Goal: Information Seeking & Learning: Learn about a topic

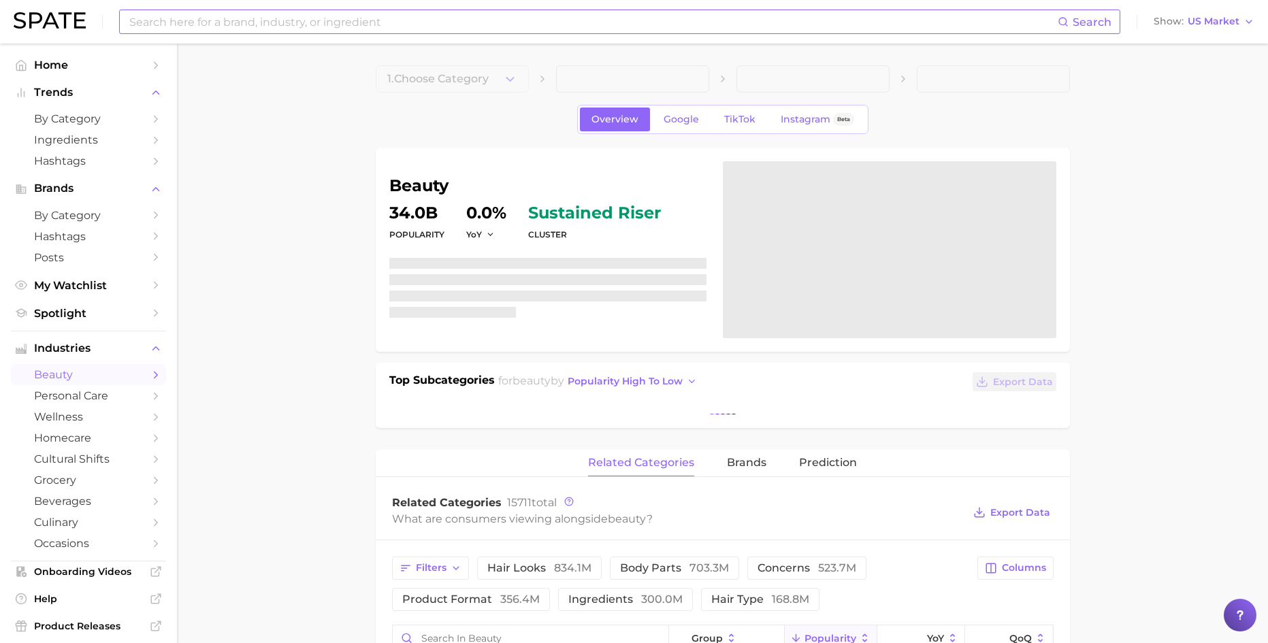
click at [427, 26] on input at bounding box center [593, 21] width 930 height 23
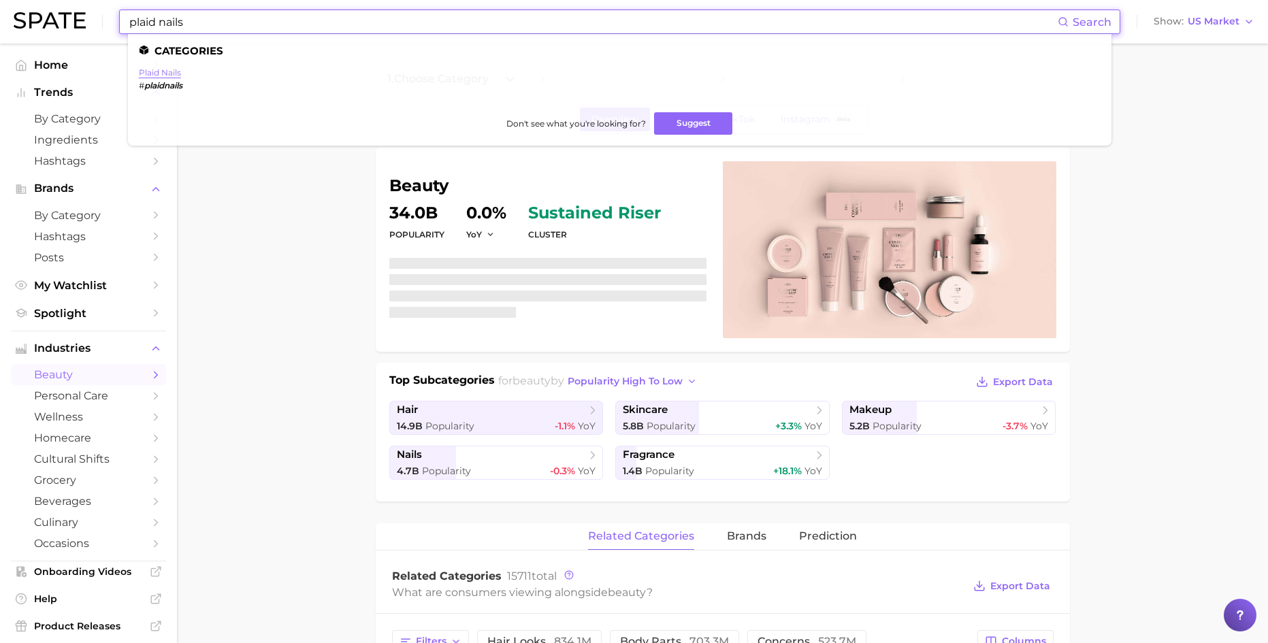
type input "plaid nails"
click at [168, 71] on link "plaid nails" at bounding box center [160, 72] width 42 height 10
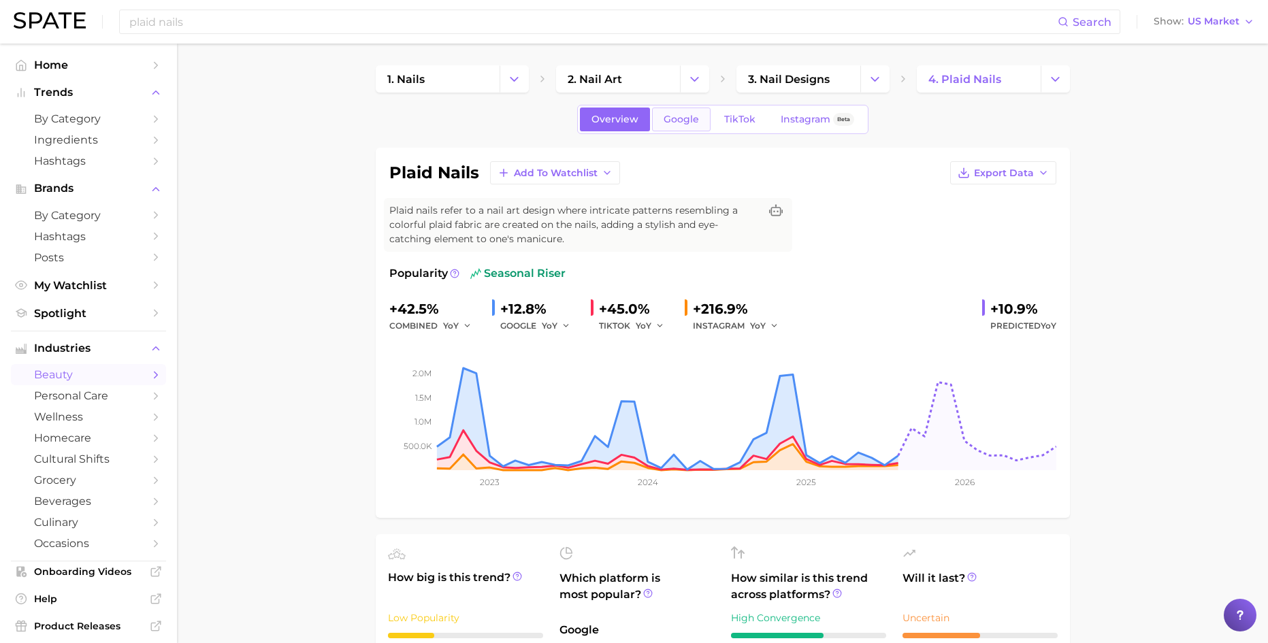
click at [706, 120] on link "Google" at bounding box center [681, 120] width 59 height 24
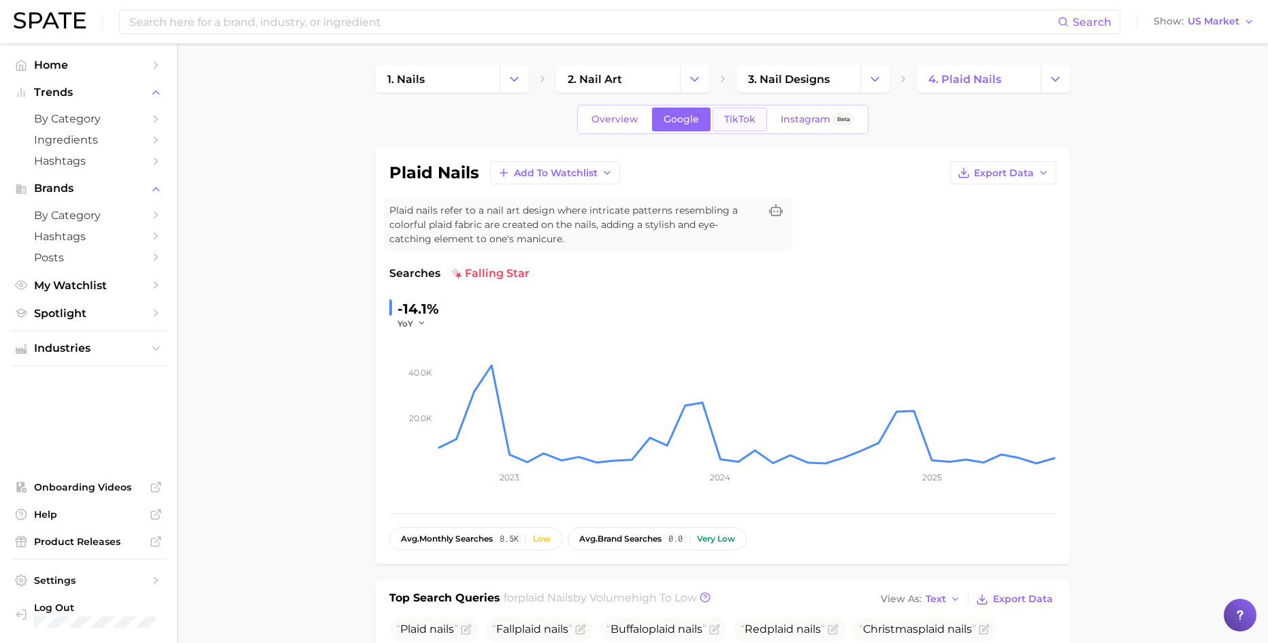
click at [753, 110] on link "TikTok" at bounding box center [740, 120] width 54 height 24
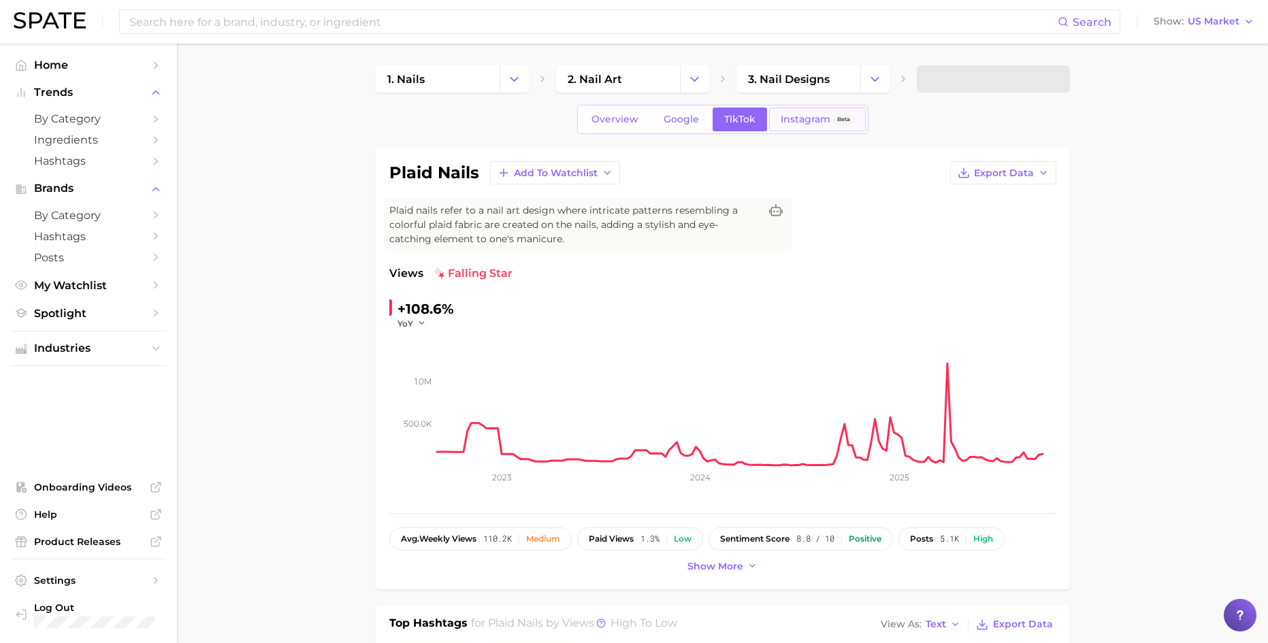
click at [791, 114] on span "Instagram" at bounding box center [806, 120] width 50 height 12
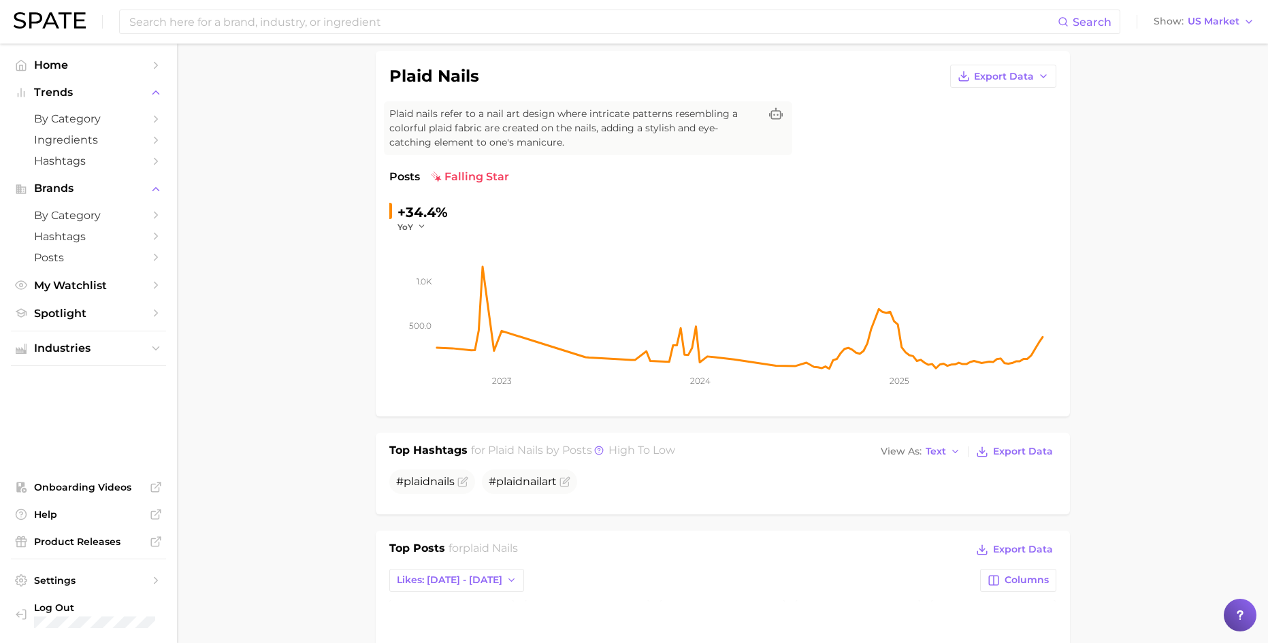
scroll to position [50, 0]
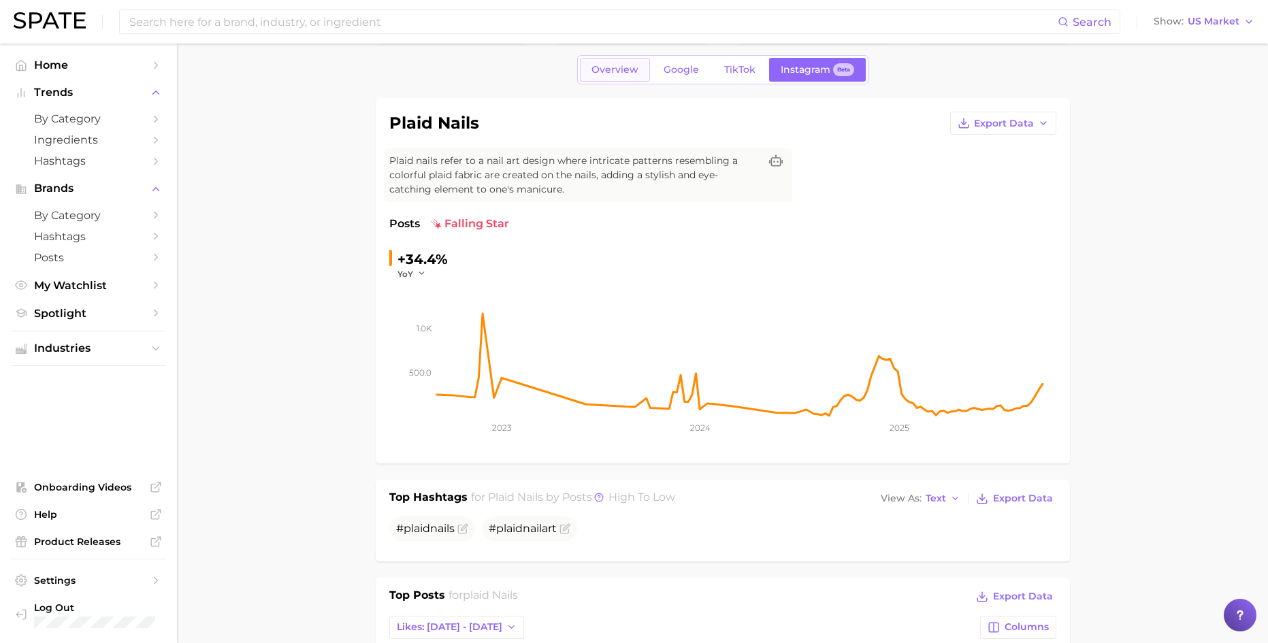
click at [611, 76] on link "Overview" at bounding box center [615, 70] width 70 height 24
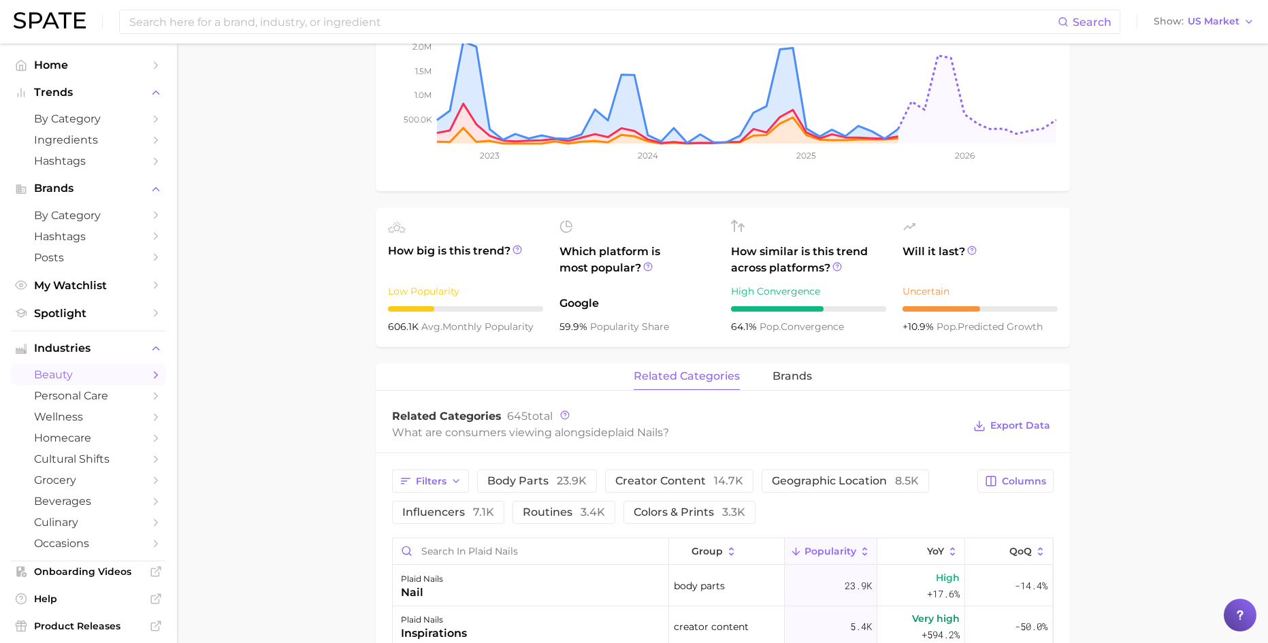
scroll to position [362, 0]
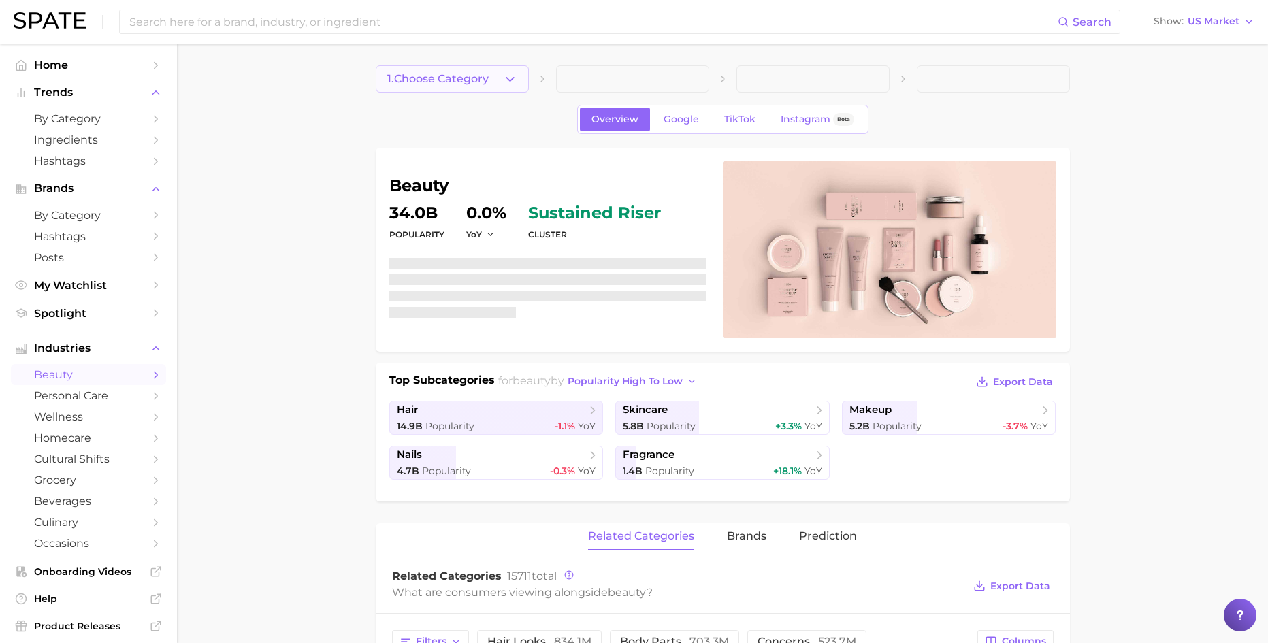
click at [483, 82] on span "1. Choose Category" at bounding box center [437, 79] width 101 height 12
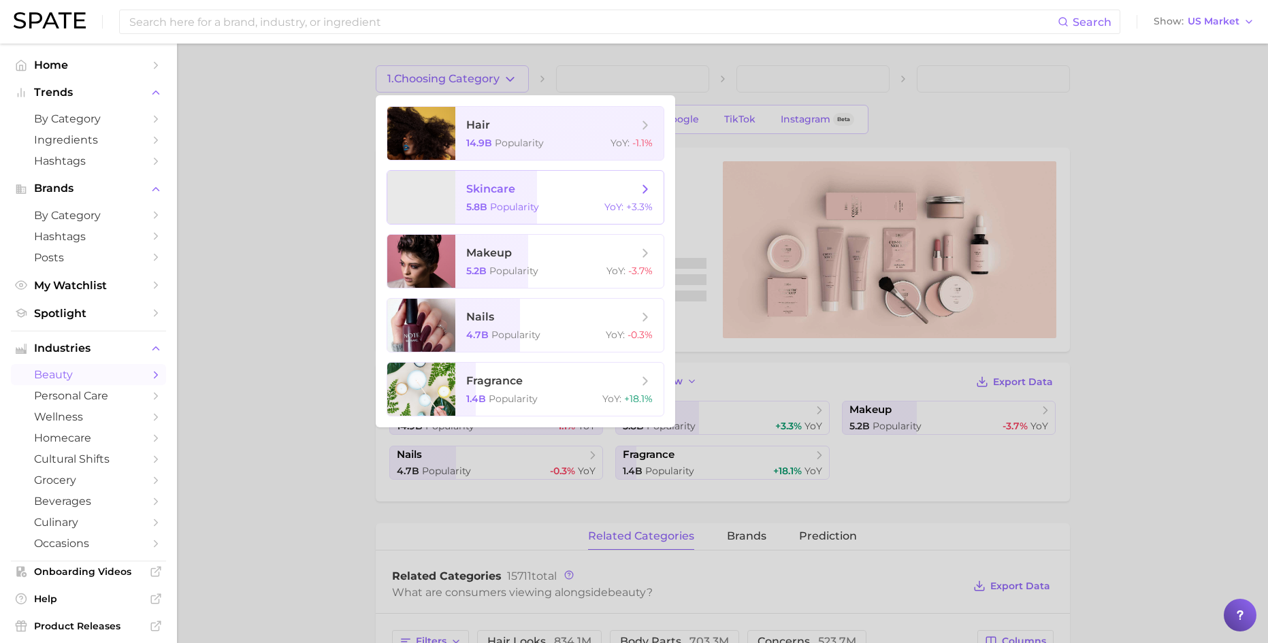
click at [513, 191] on span "skincare" at bounding box center [490, 188] width 49 height 13
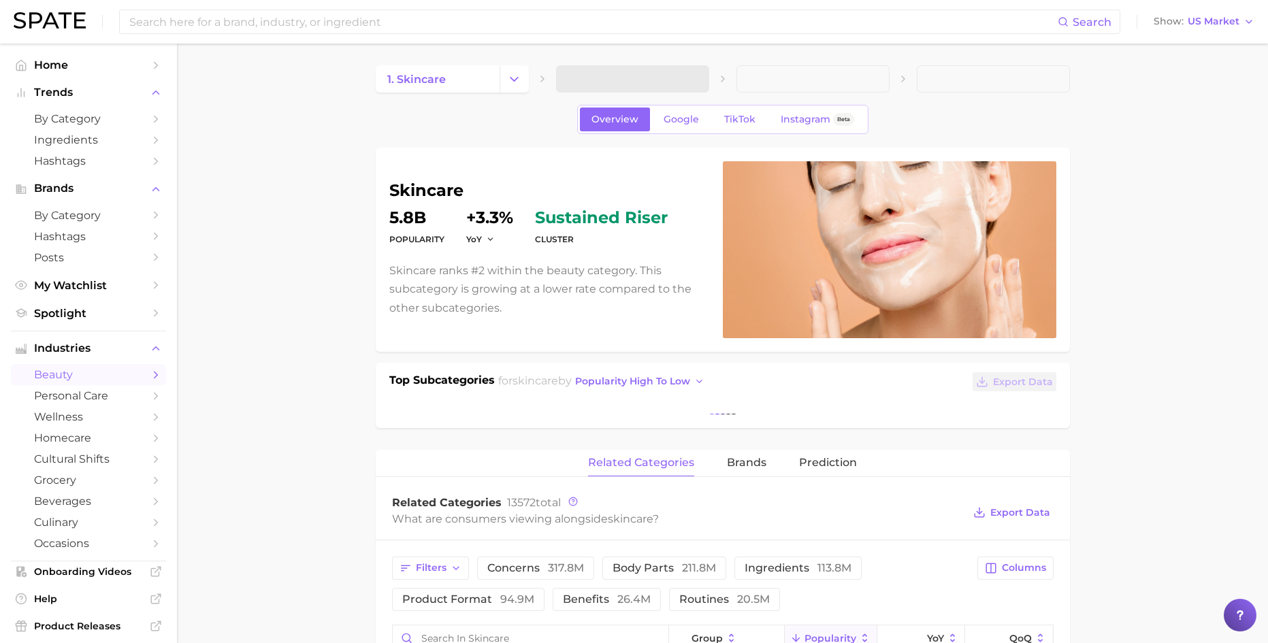
scroll to position [349, 0]
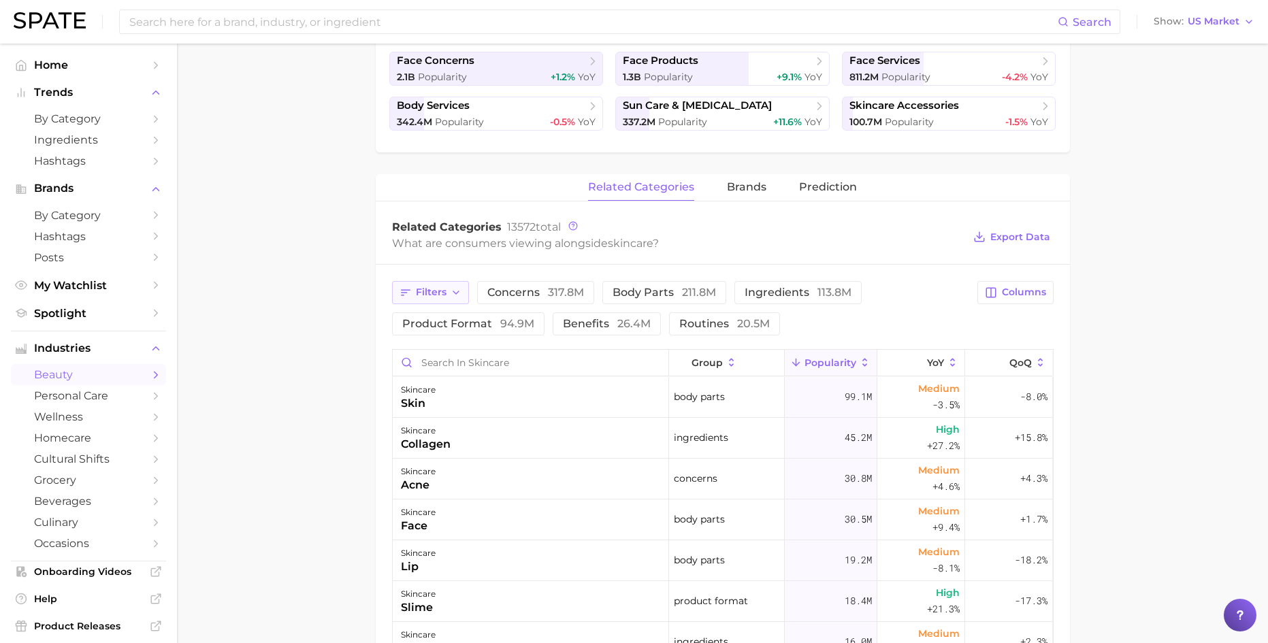
click at [451, 294] on icon "button" at bounding box center [456, 292] width 11 height 11
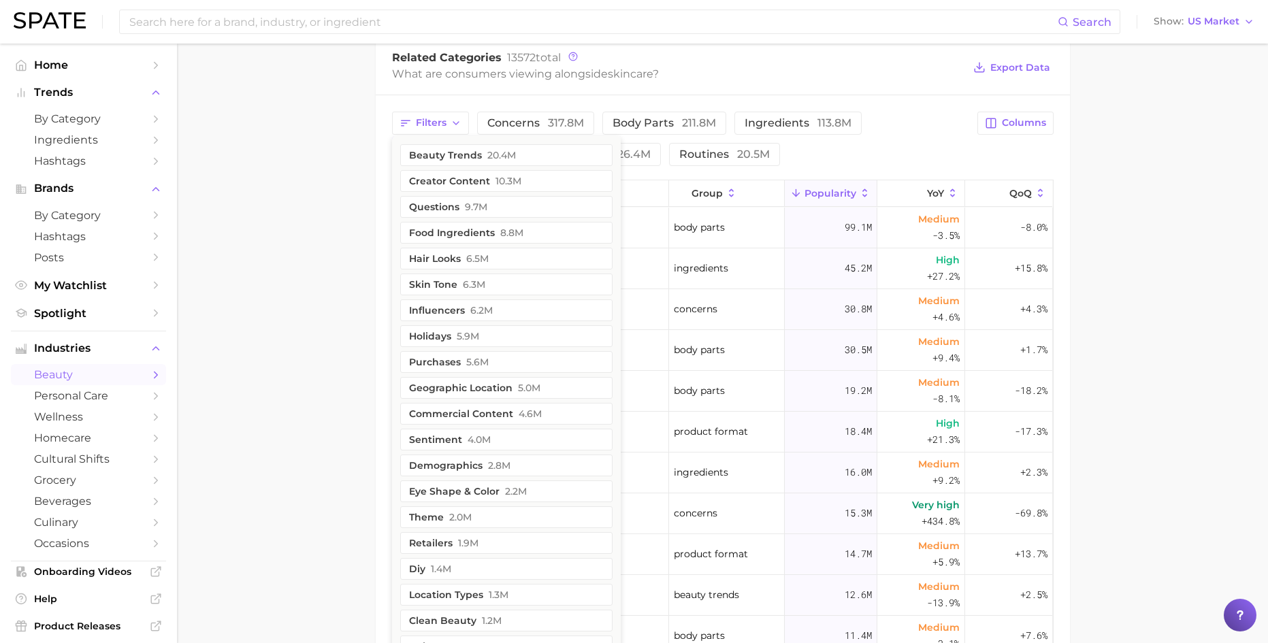
scroll to position [406, 0]
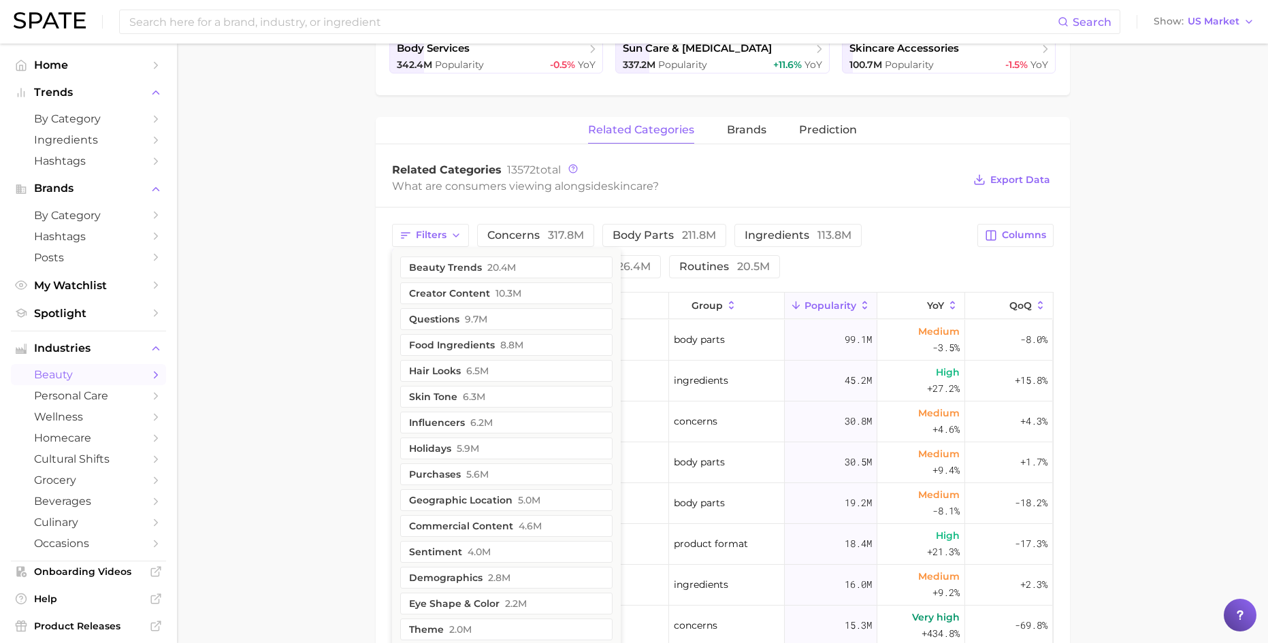
click at [715, 169] on div "Related Categories 13572 total" at bounding box center [678, 170] width 572 height 14
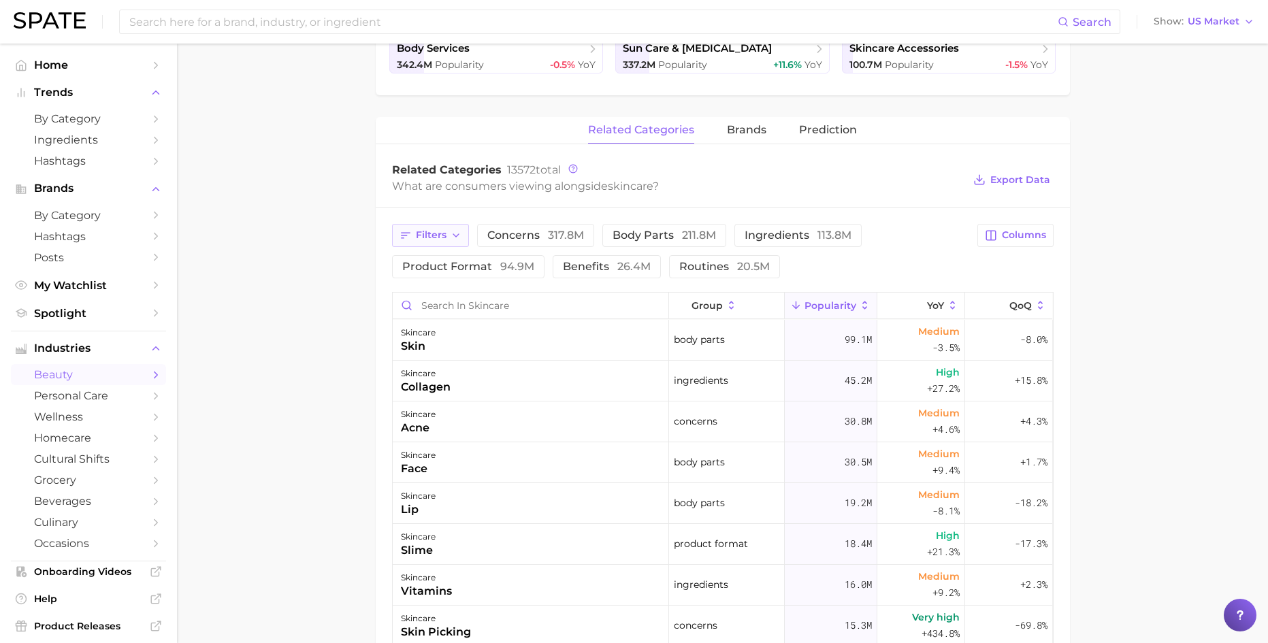
click at [448, 240] on button "Filters" at bounding box center [430, 235] width 77 height 23
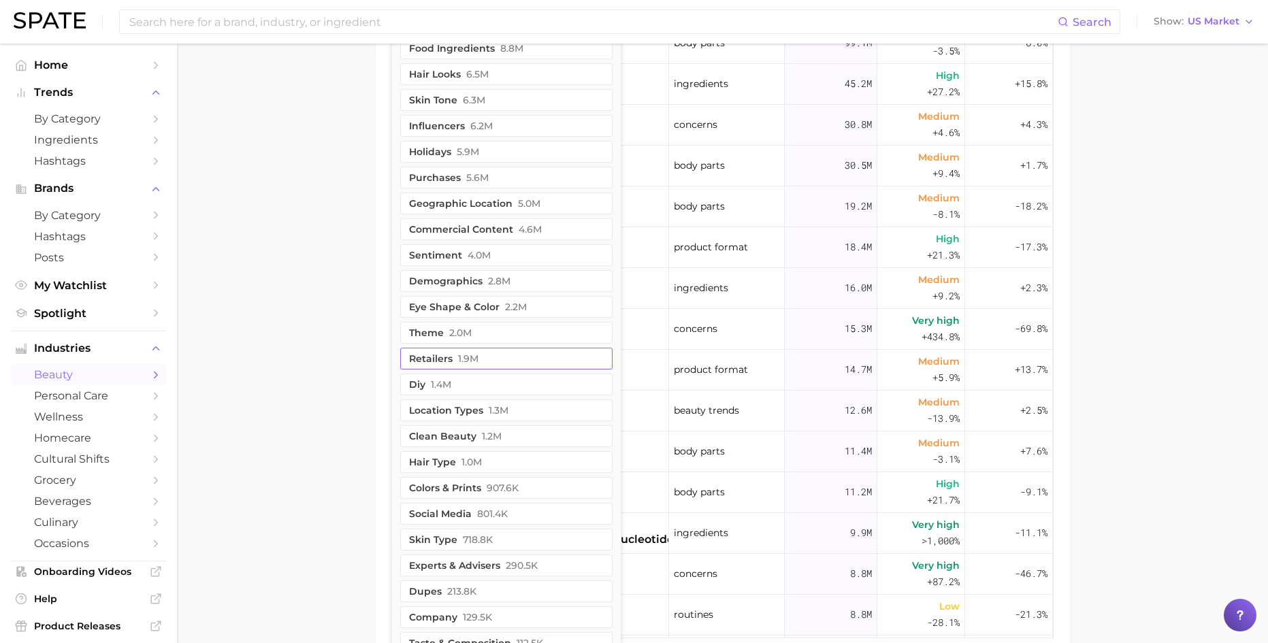
click at [460, 353] on span "1.9m" at bounding box center [468, 358] width 20 height 11
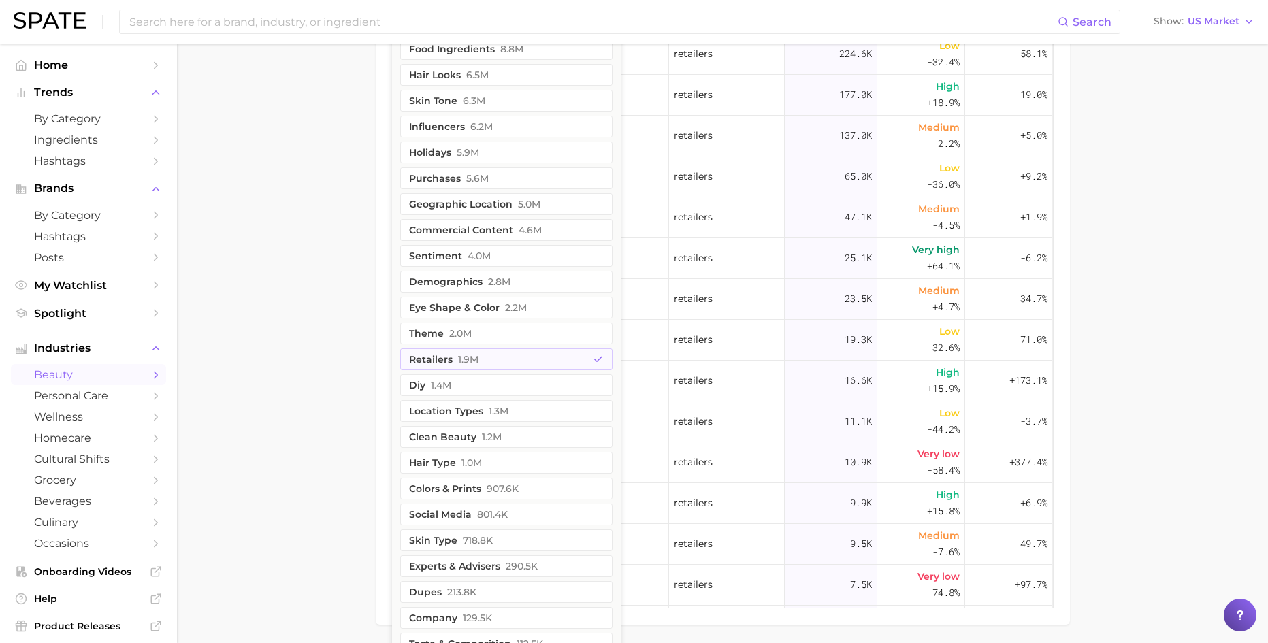
click at [260, 230] on main "1. skincare 2. Subcategory Overview Google TikTok Instagram Beta skincare Popul…" at bounding box center [722, 1] width 1091 height 1382
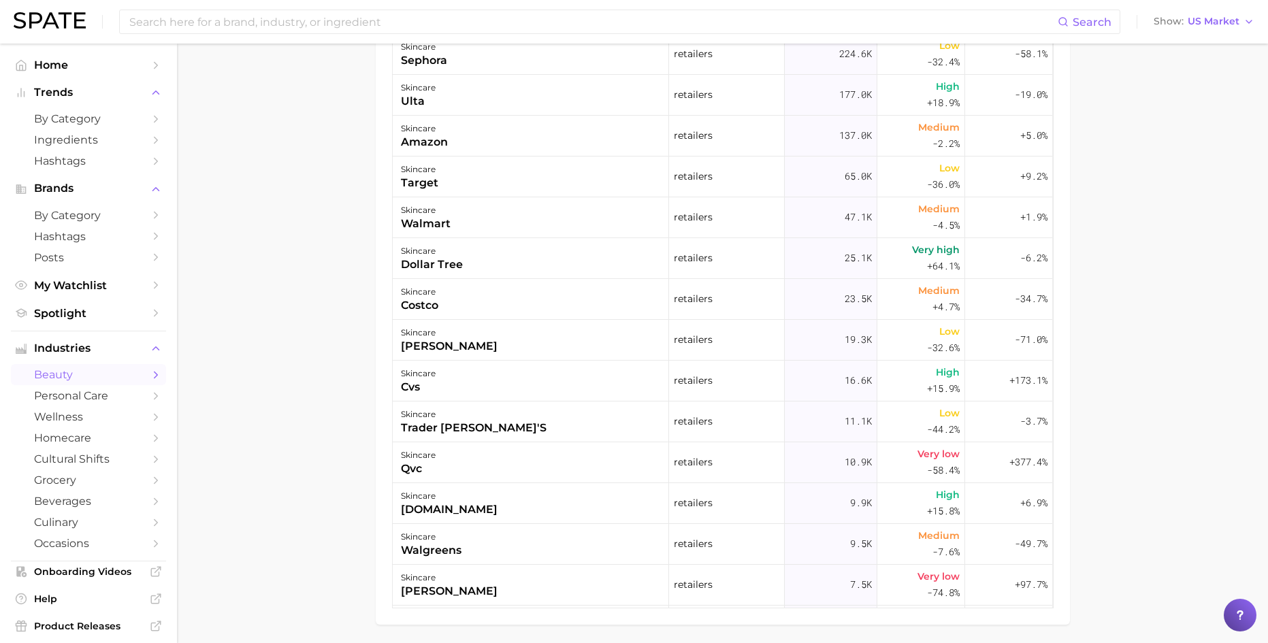
scroll to position [318, 0]
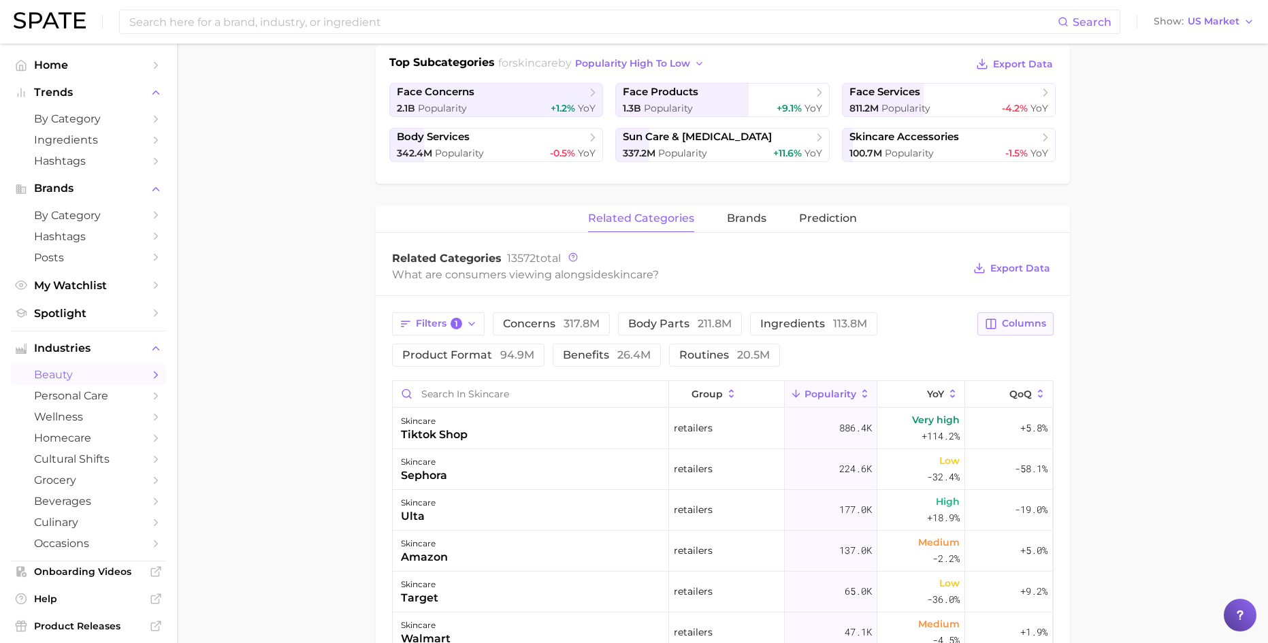
click at [997, 327] on icon "button" at bounding box center [991, 324] width 12 height 12
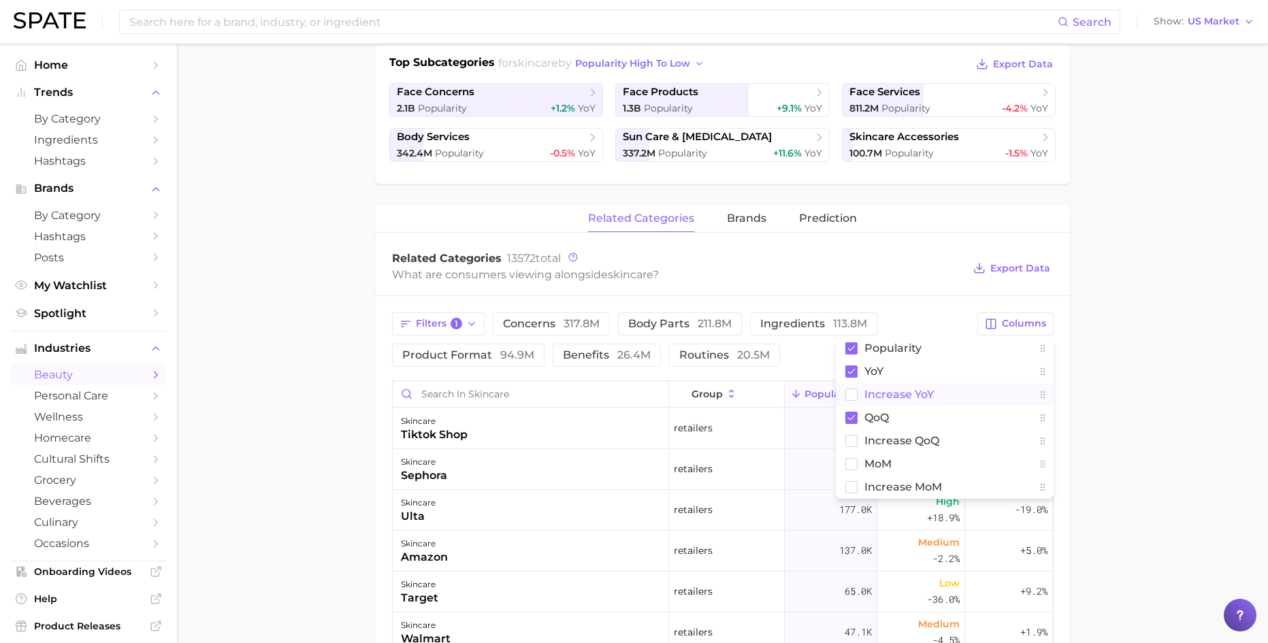
click at [886, 400] on button "Increase YoY" at bounding box center [945, 394] width 218 height 23
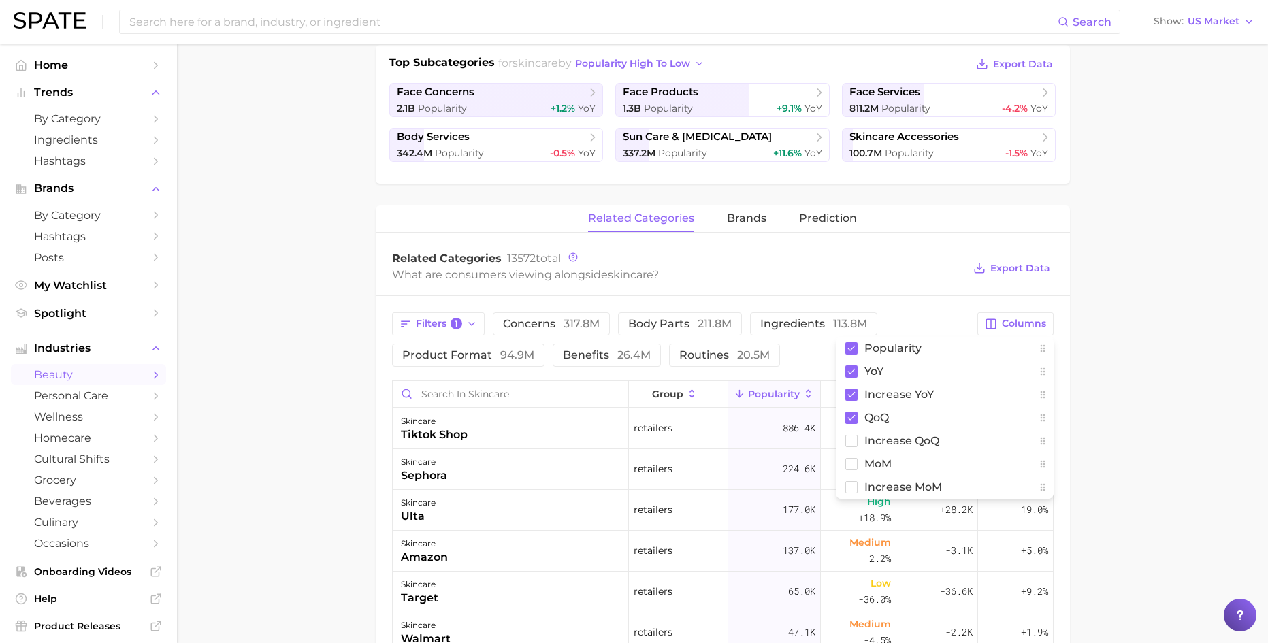
click at [912, 270] on div "What are consumers viewing alongside skincare ?" at bounding box center [678, 274] width 572 height 18
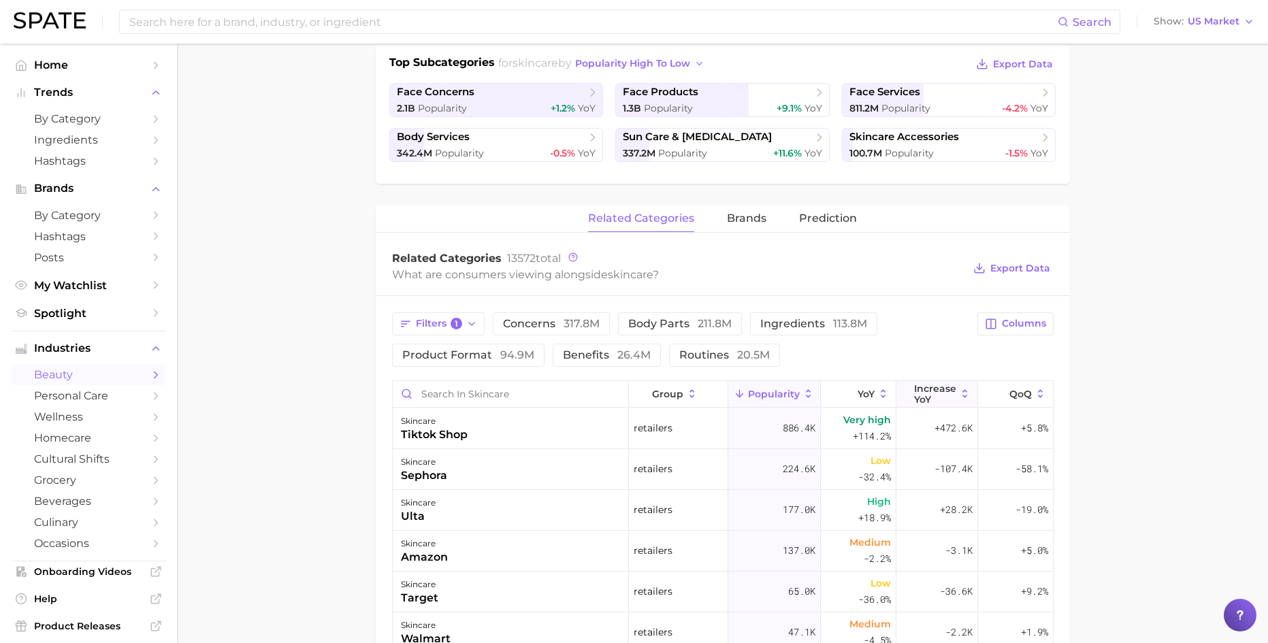
click at [935, 383] on span "Increase YoY" at bounding box center [935, 394] width 42 height 22
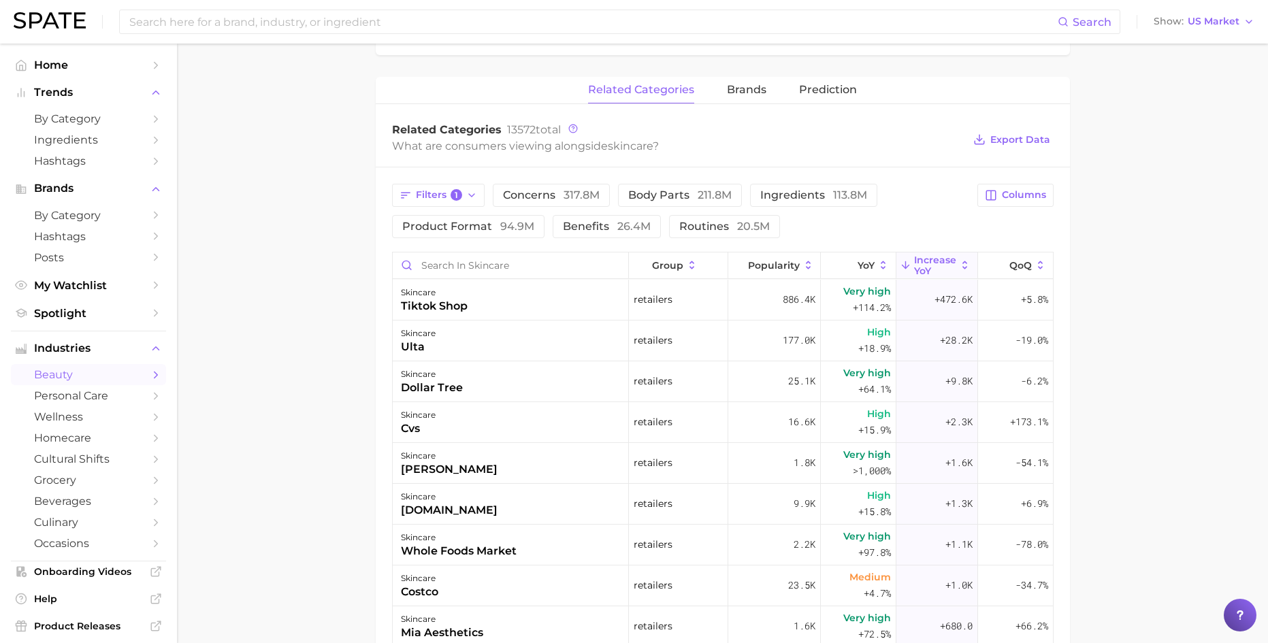
scroll to position [449, 0]
click at [873, 262] on span "YoY" at bounding box center [866, 263] width 17 height 11
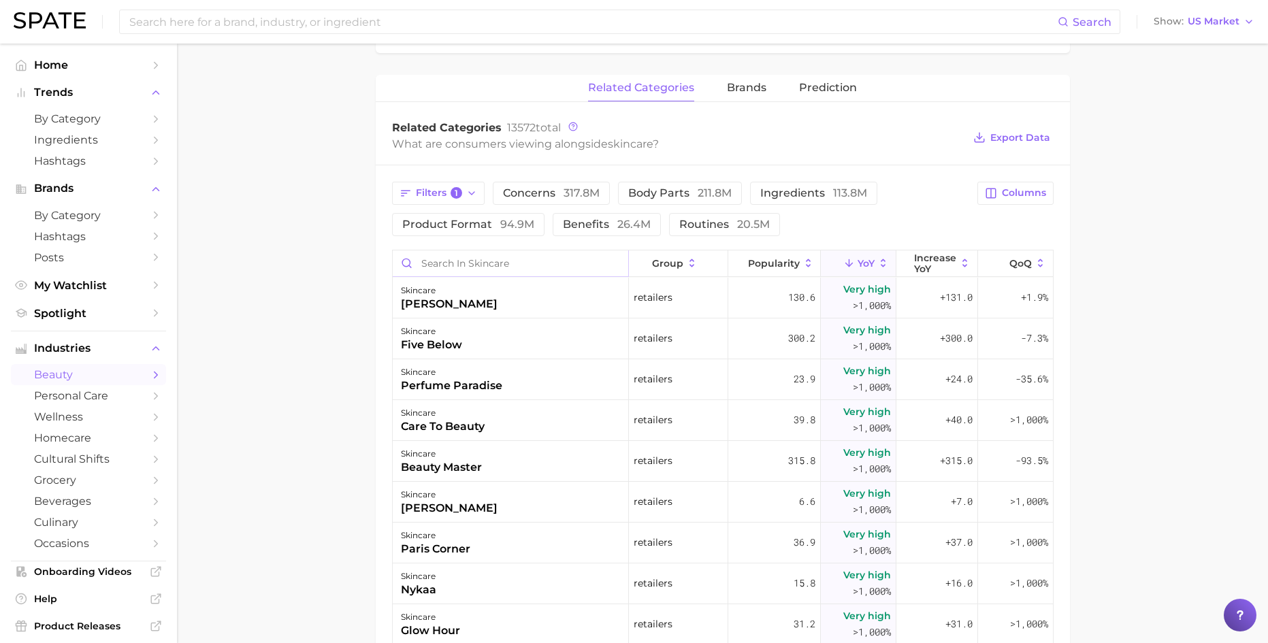
click at [484, 252] on input "Search in skincare" at bounding box center [511, 263] width 236 height 26
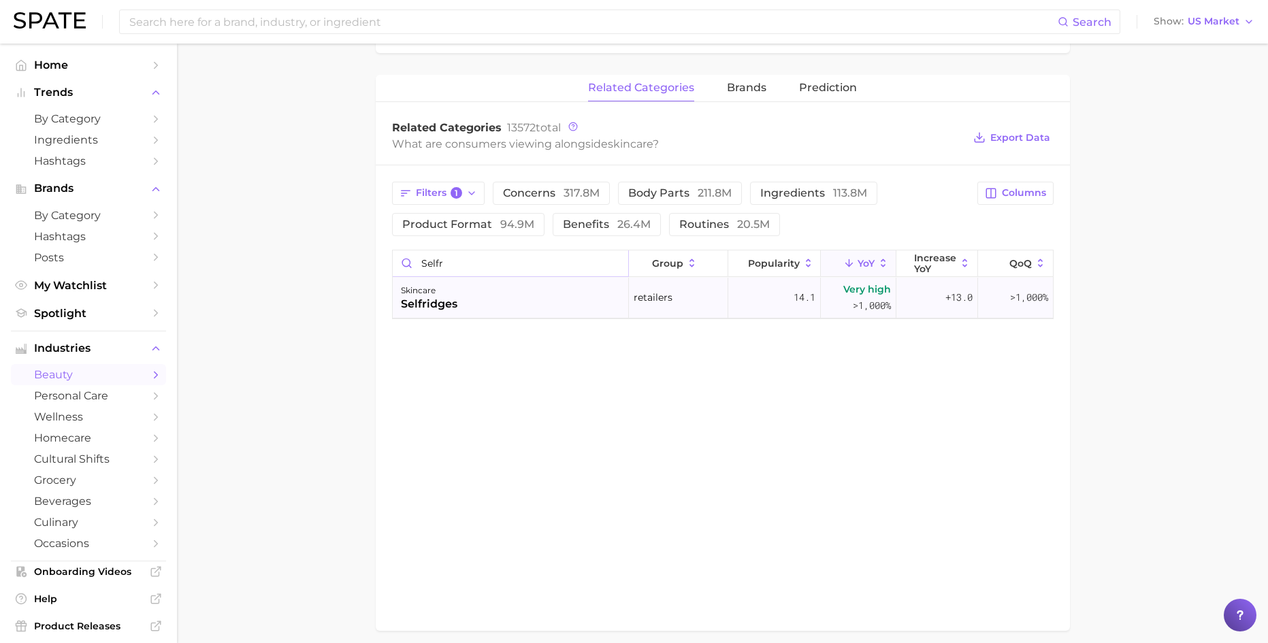
type input "selfr"
click at [479, 292] on div "skincare selfridges" at bounding box center [511, 298] width 237 height 41
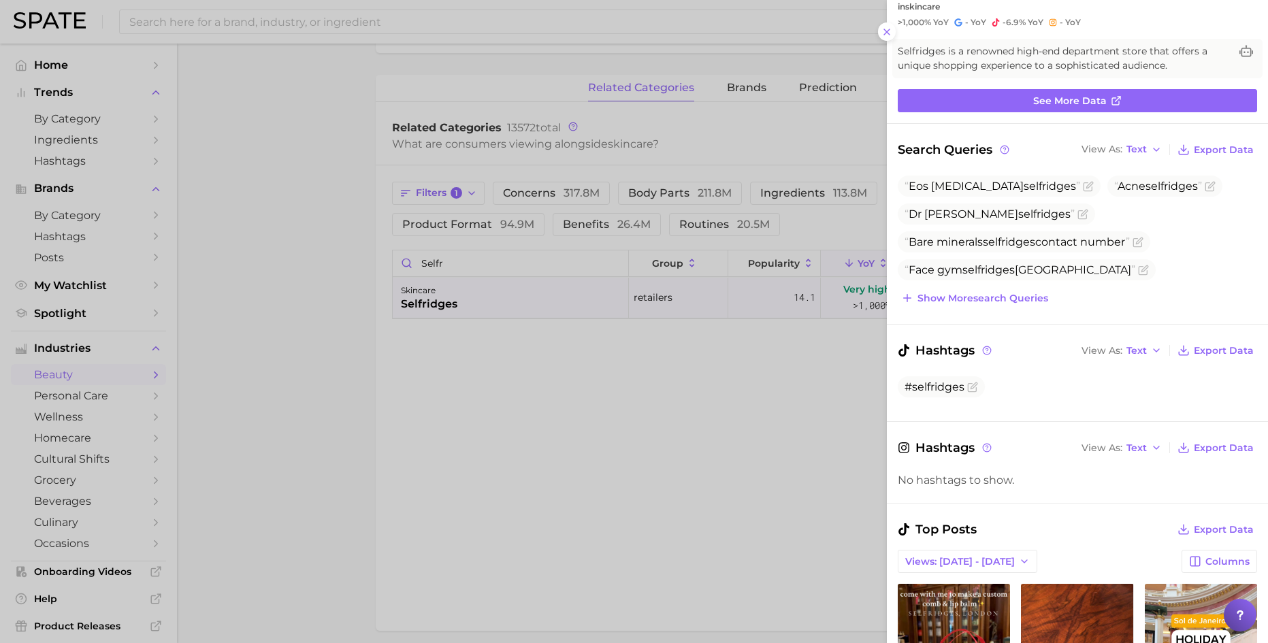
scroll to position [0, 0]
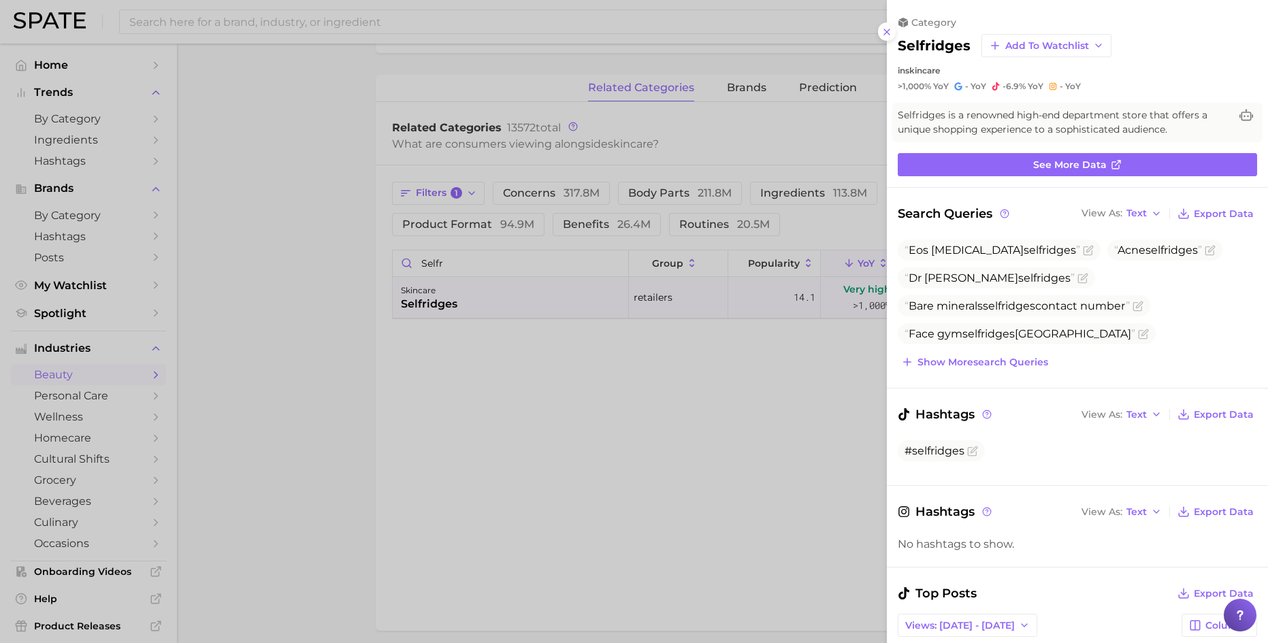
click at [768, 402] on div at bounding box center [634, 321] width 1268 height 643
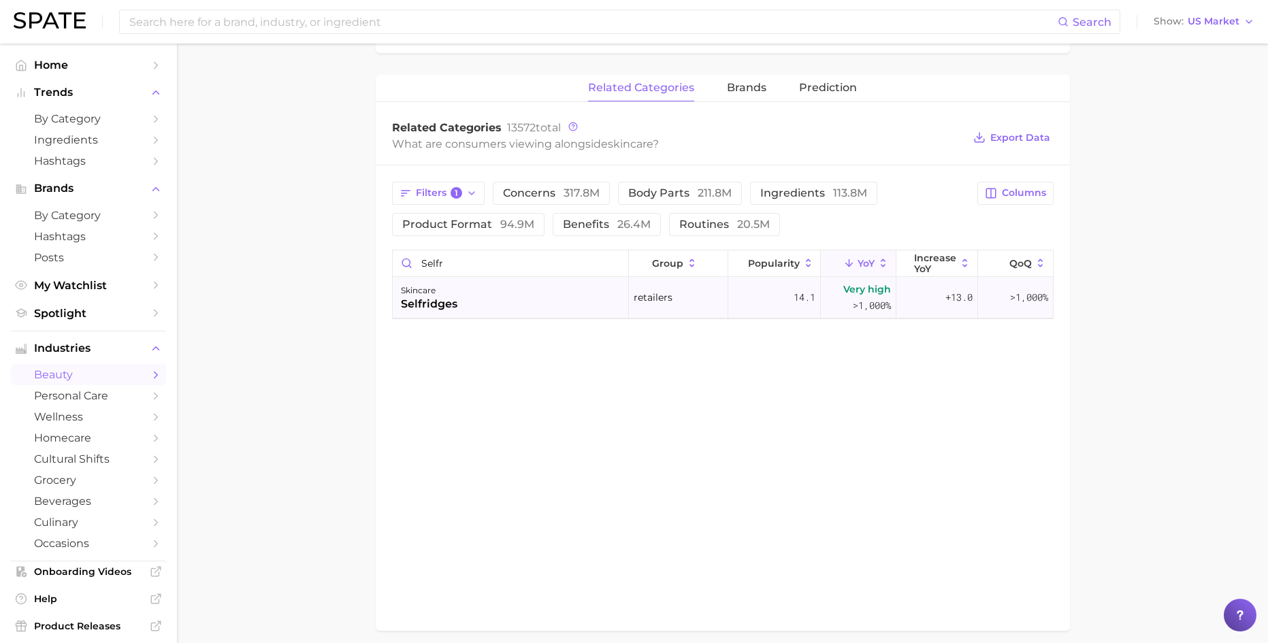
click at [536, 289] on div "skincare selfridges" at bounding box center [511, 298] width 237 height 41
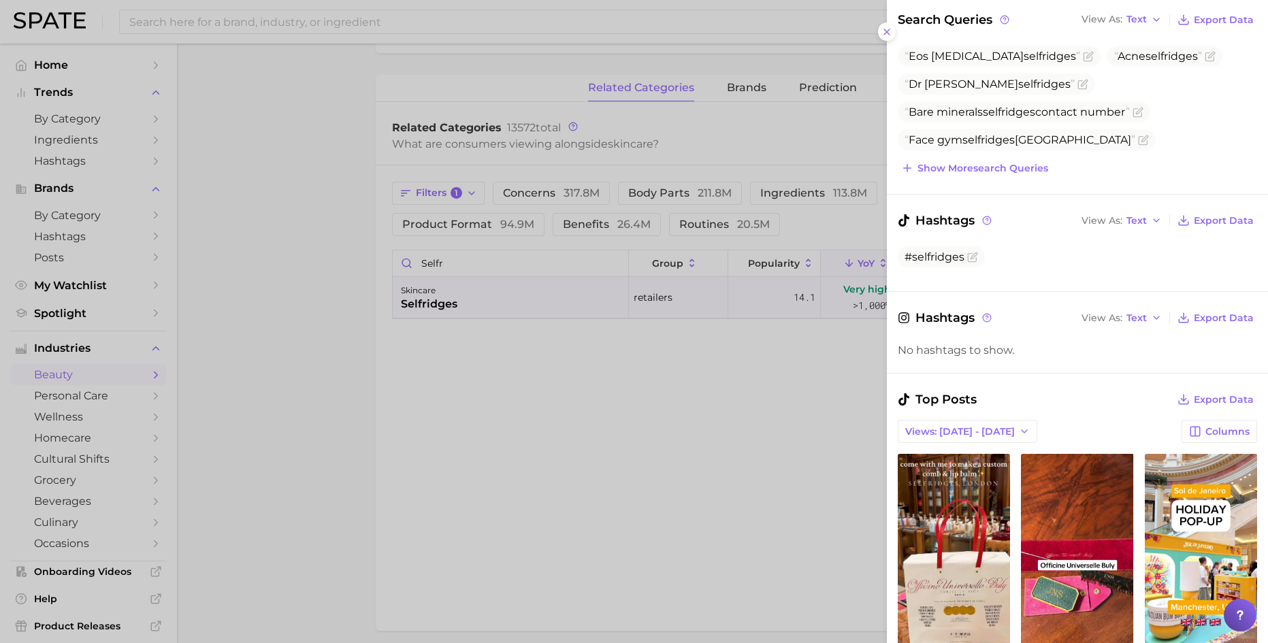
scroll to position [409, 0]
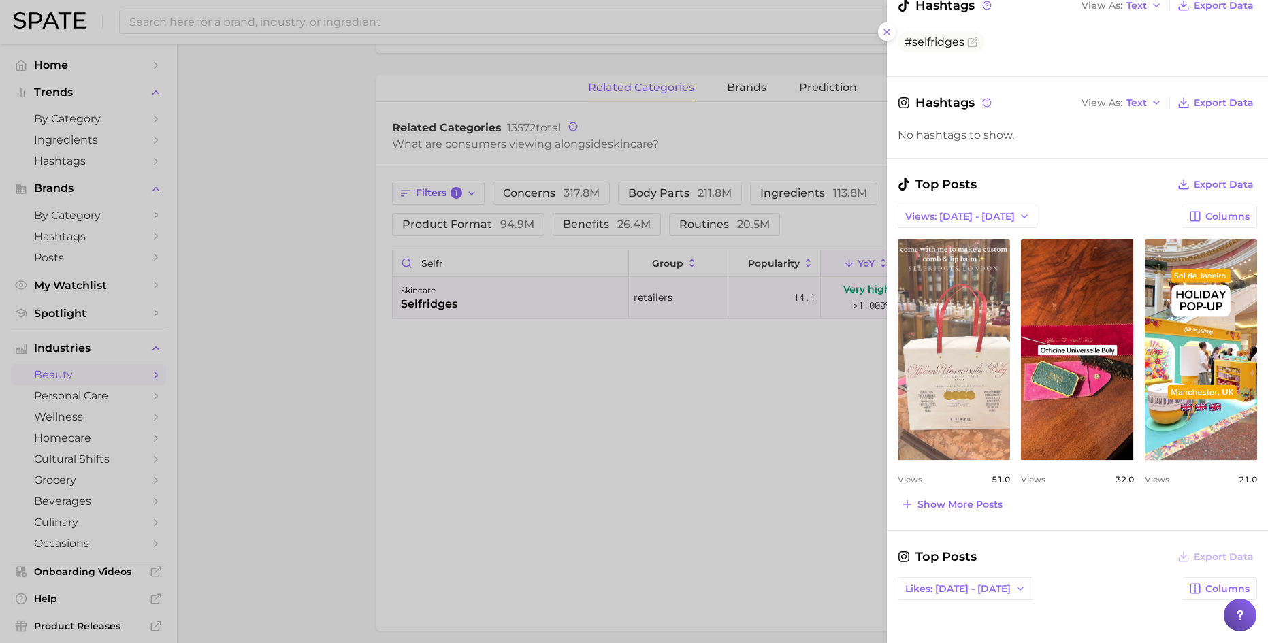
click at [929, 367] on link "view post on TikTok" at bounding box center [954, 349] width 112 height 221
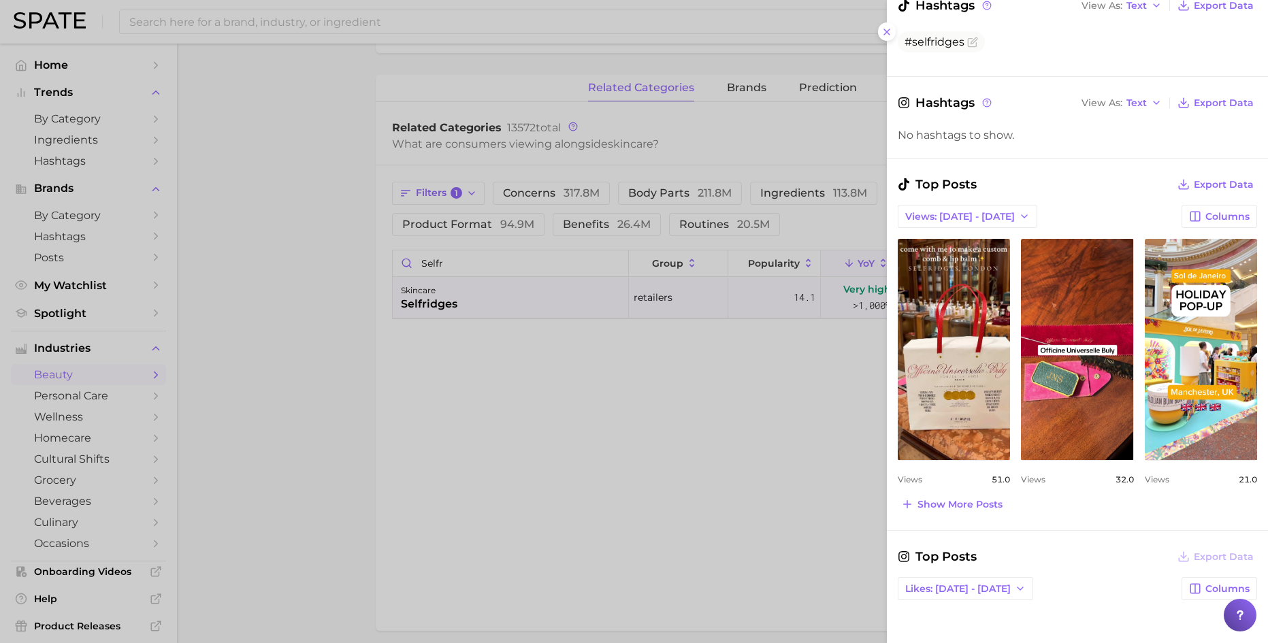
click at [983, 200] on div "Top Posts Export Data Views: Sep 14 - 21 Columns view post on TikTok Views 51.0…" at bounding box center [1077, 344] width 359 height 339
click at [983, 211] on span "Views: [DATE] - [DATE]" at bounding box center [960, 217] width 110 height 12
click at [1046, 176] on div "Top Posts Export Data" at bounding box center [1077, 184] width 359 height 19
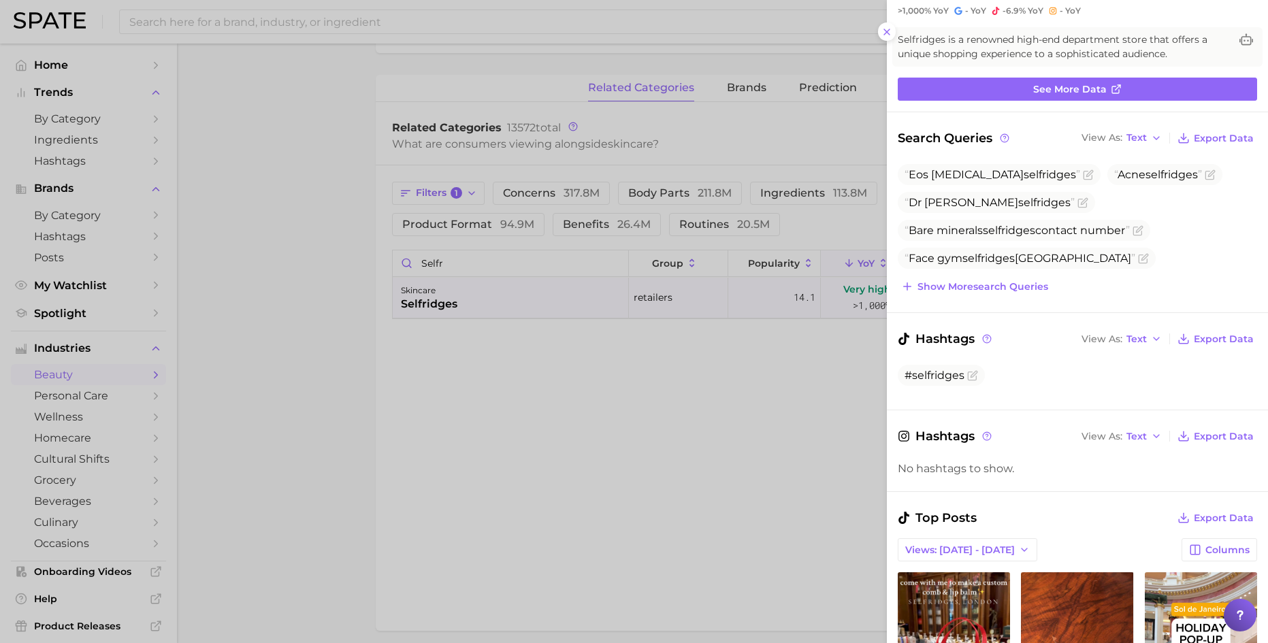
scroll to position [0, 0]
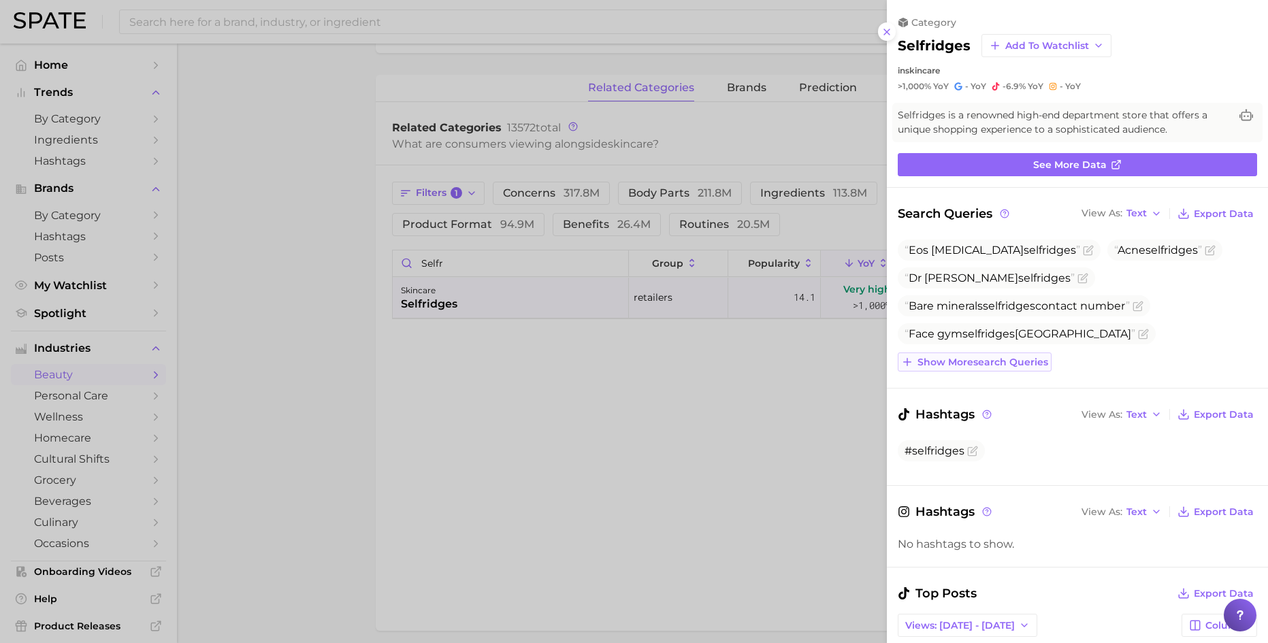
click at [1022, 357] on span "Show more search queries" at bounding box center [983, 363] width 131 height 12
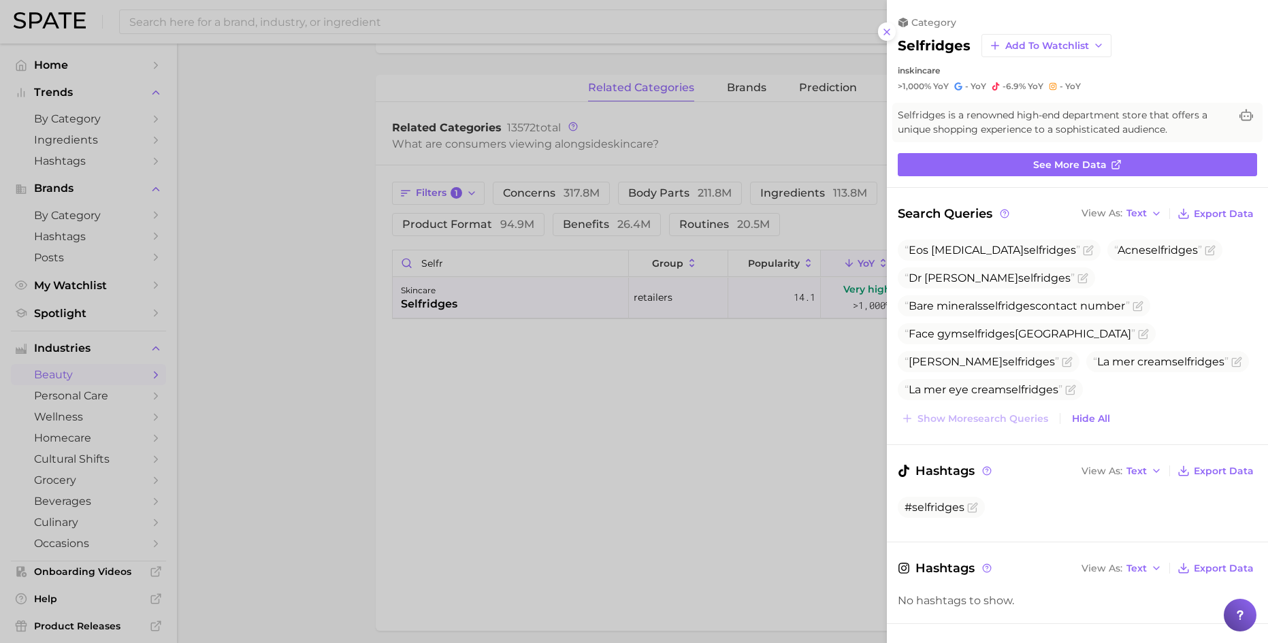
click at [702, 417] on div at bounding box center [634, 321] width 1268 height 643
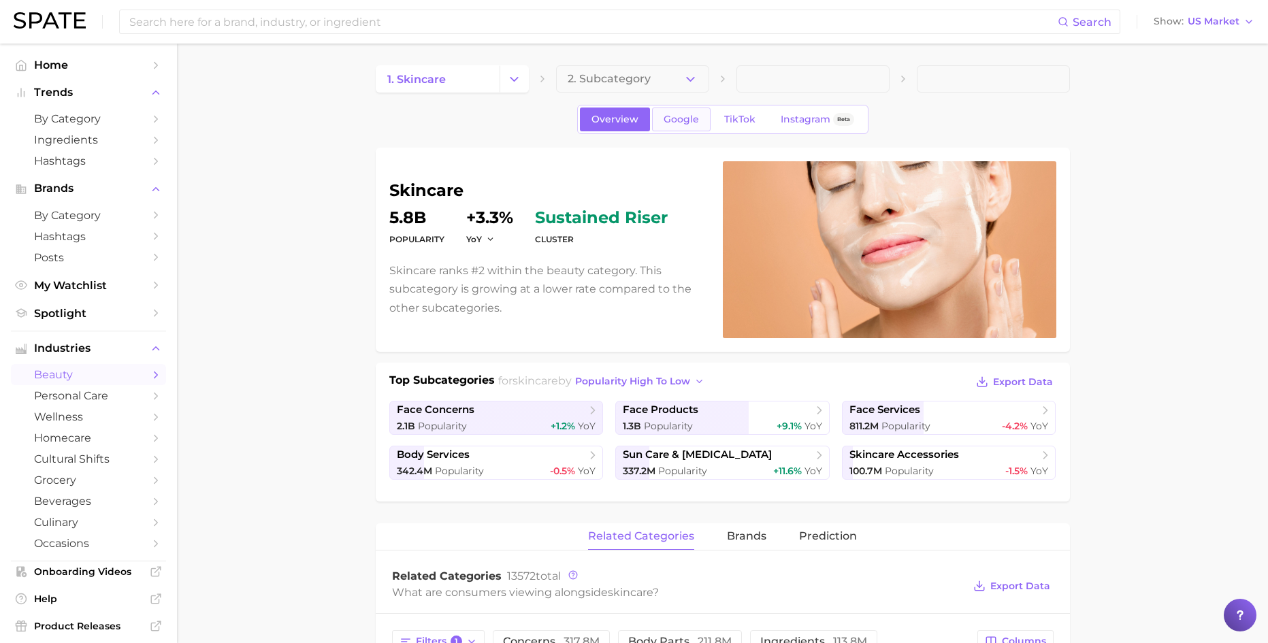
click at [679, 123] on span "Google" at bounding box center [681, 120] width 35 height 12
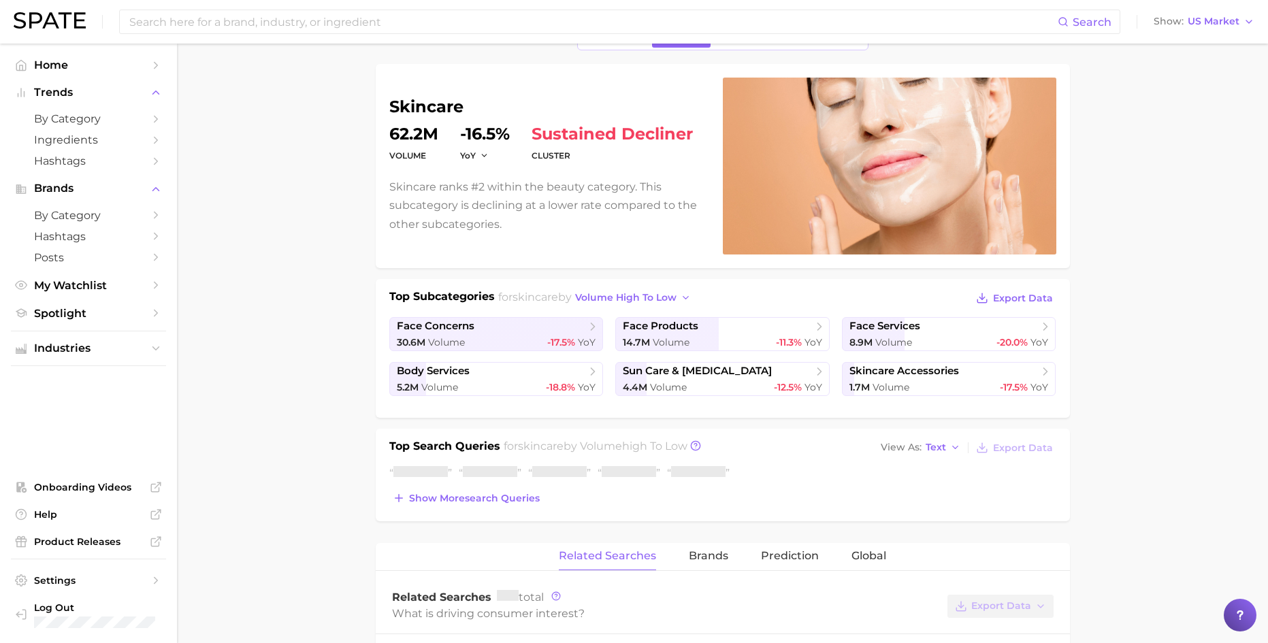
scroll to position [276, 0]
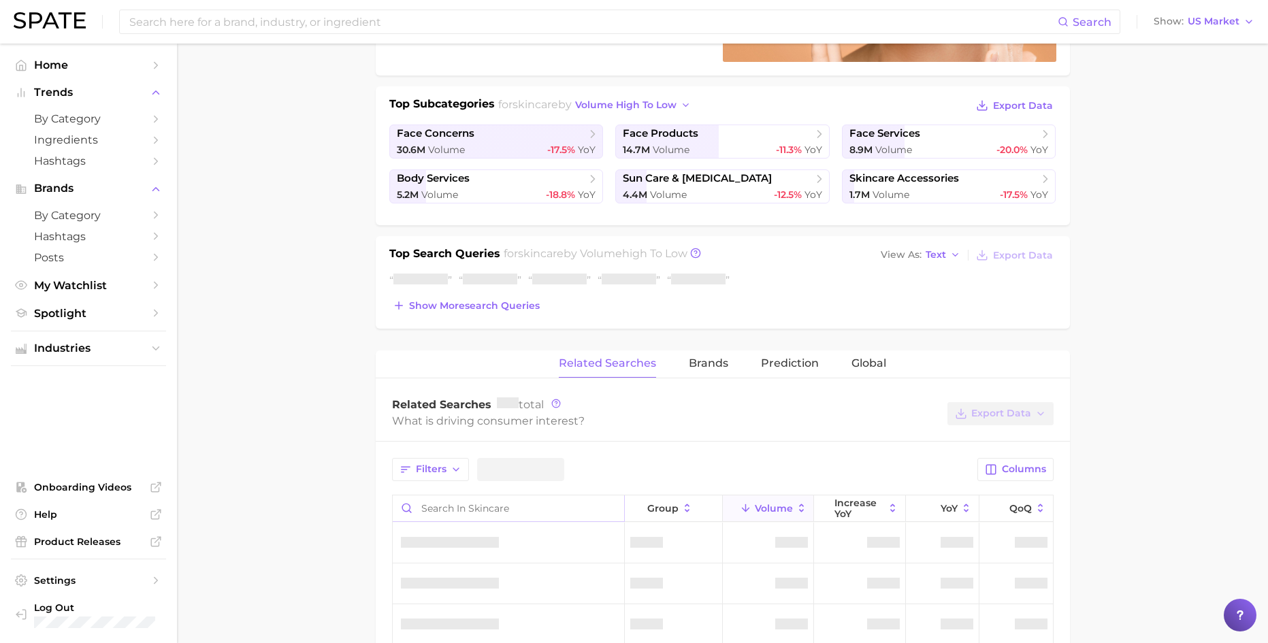
click at [484, 498] on input "Search in skincare" at bounding box center [508, 509] width 231 height 26
type input "selfridge"
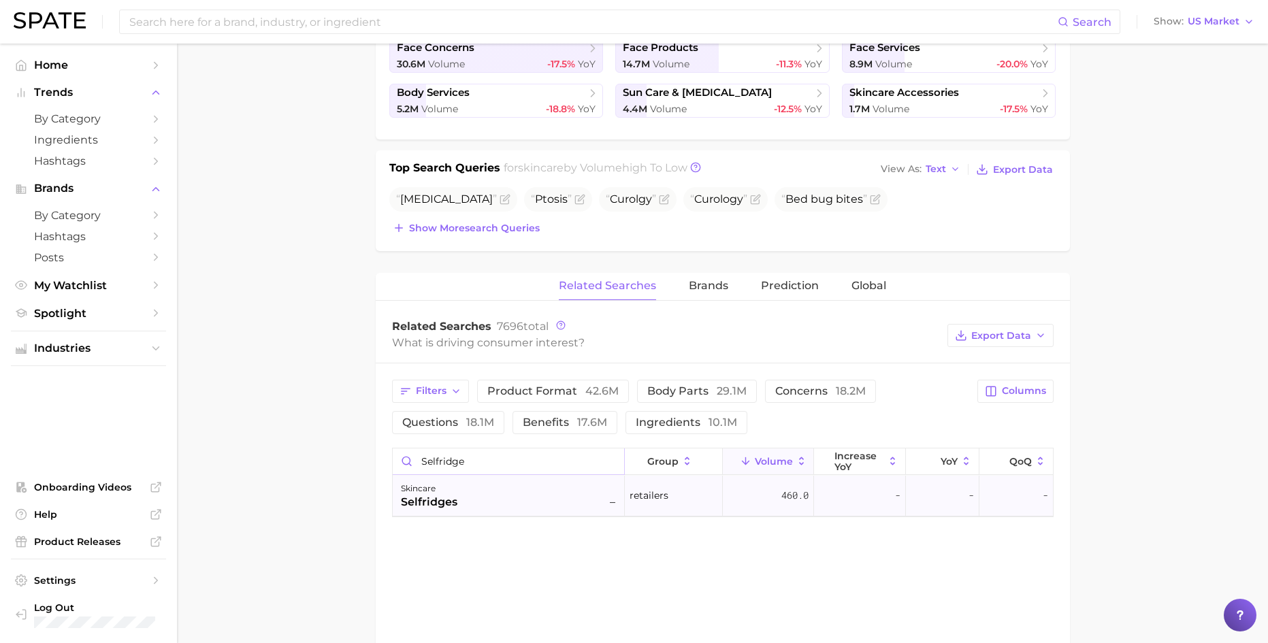
scroll to position [372, 0]
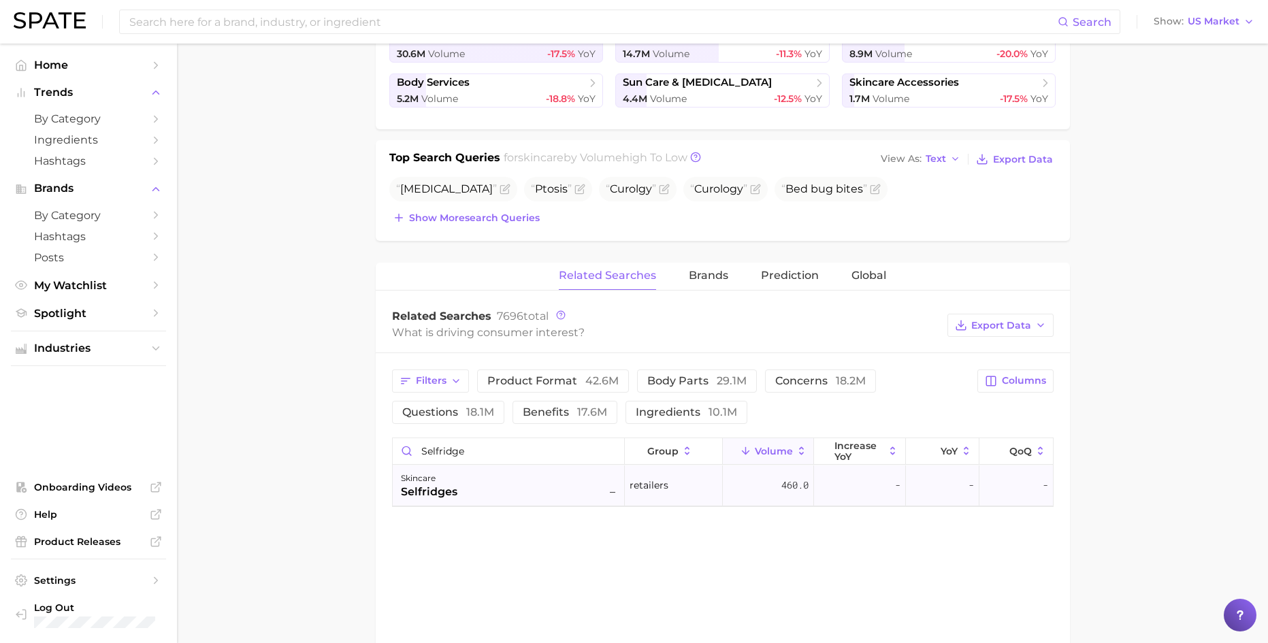
click at [519, 483] on div "skincare selfridges –" at bounding box center [510, 485] width 218 height 30
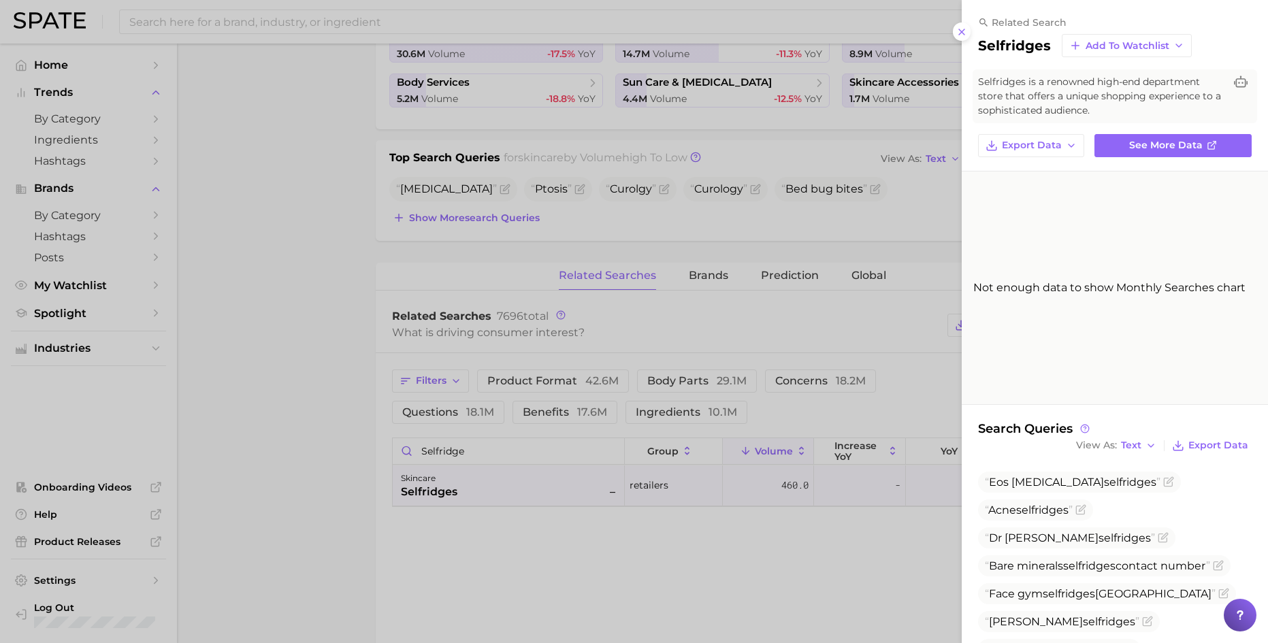
scroll to position [2, 0]
click at [956, 37] on button at bounding box center [962, 31] width 18 height 18
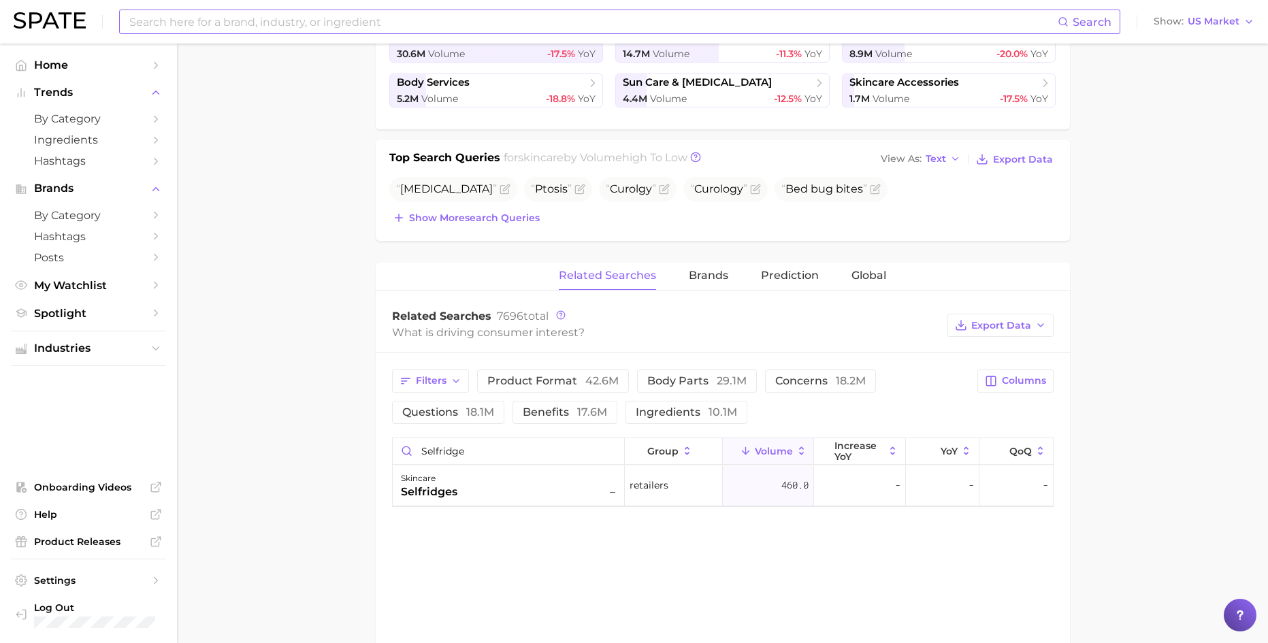
click at [876, 16] on input at bounding box center [593, 21] width 930 height 23
click at [67, 118] on span "by Category" at bounding box center [88, 118] width 109 height 13
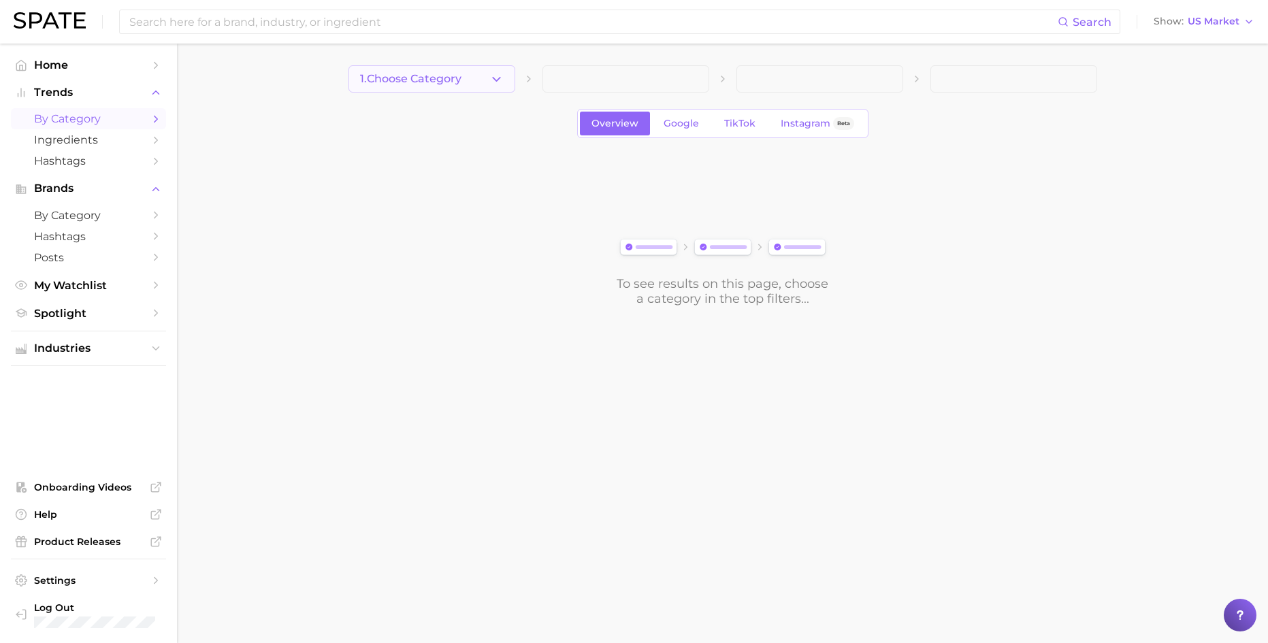
click at [372, 91] on button "1. Choose Category" at bounding box center [432, 78] width 167 height 27
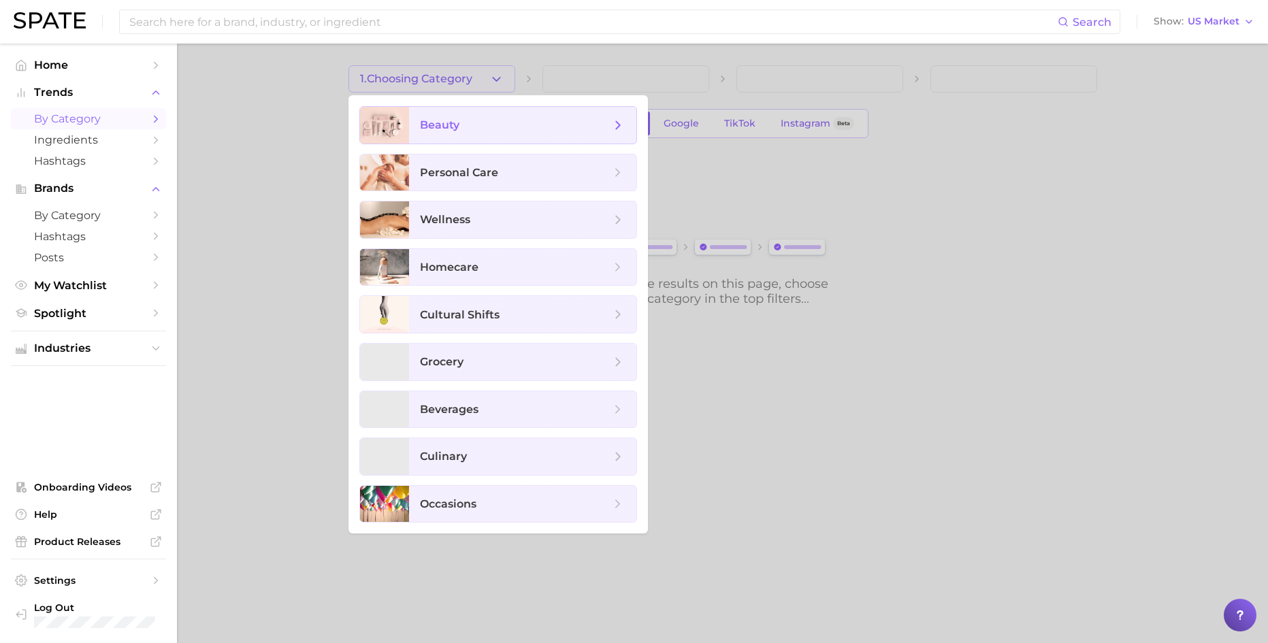
click at [447, 121] on span "beauty" at bounding box center [439, 124] width 39 height 13
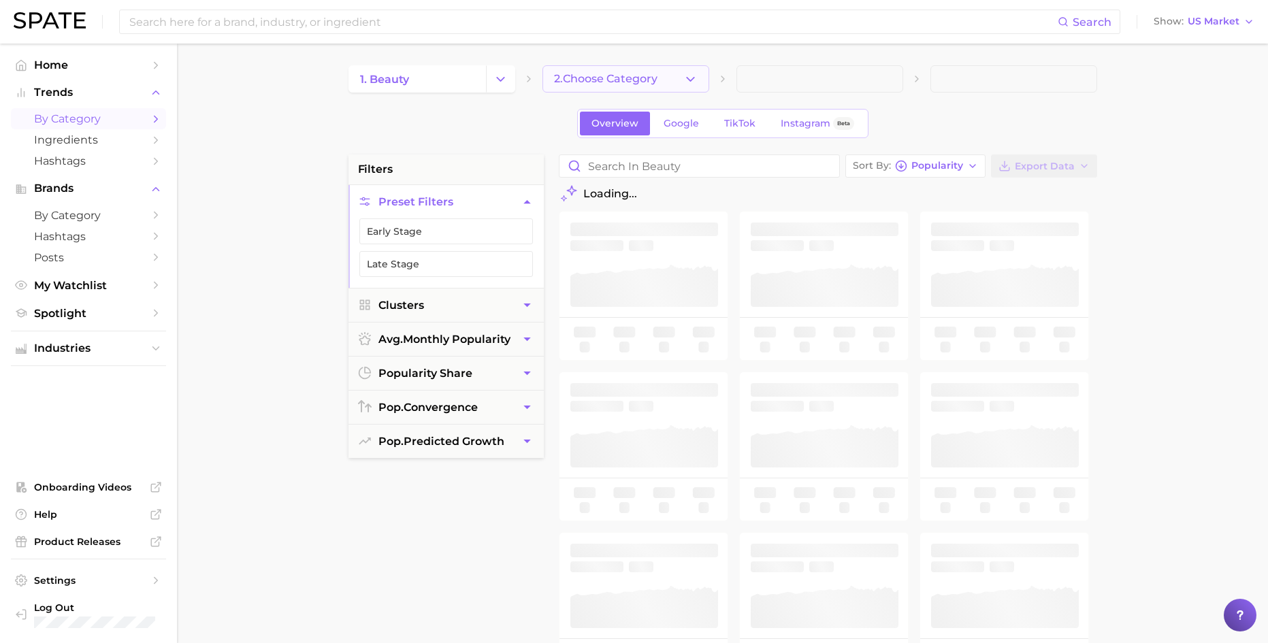
click at [622, 88] on button "2. Choose Category" at bounding box center [625, 78] width 167 height 27
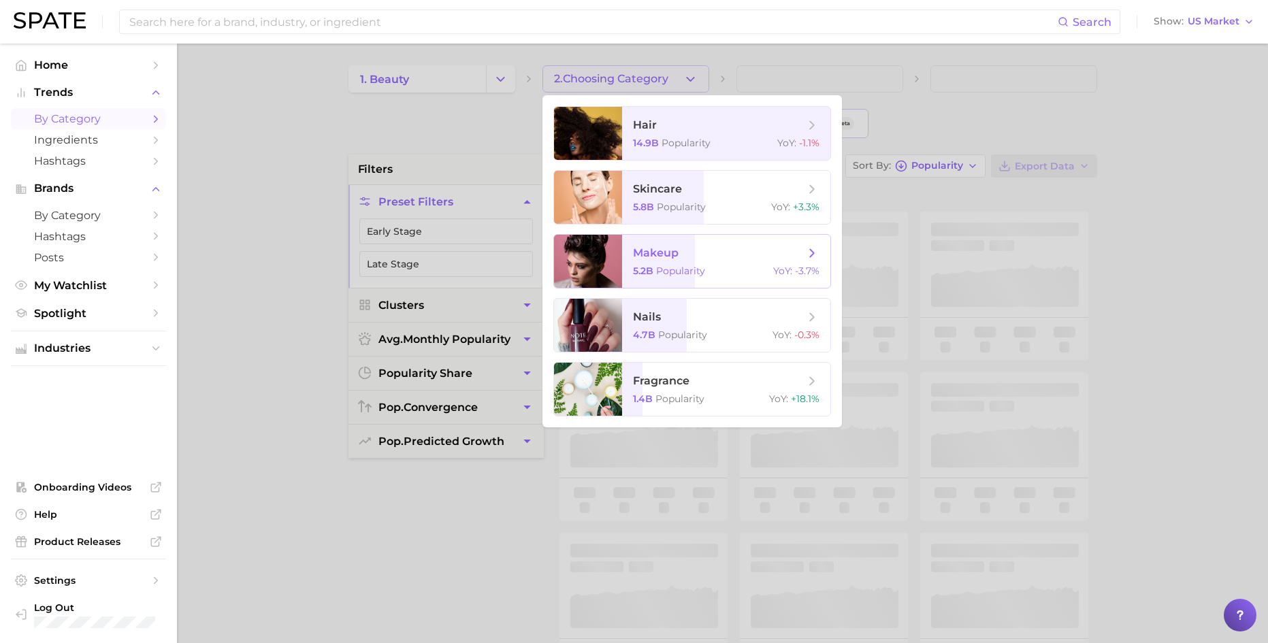
click at [696, 266] on span "Popularity" at bounding box center [680, 271] width 49 height 12
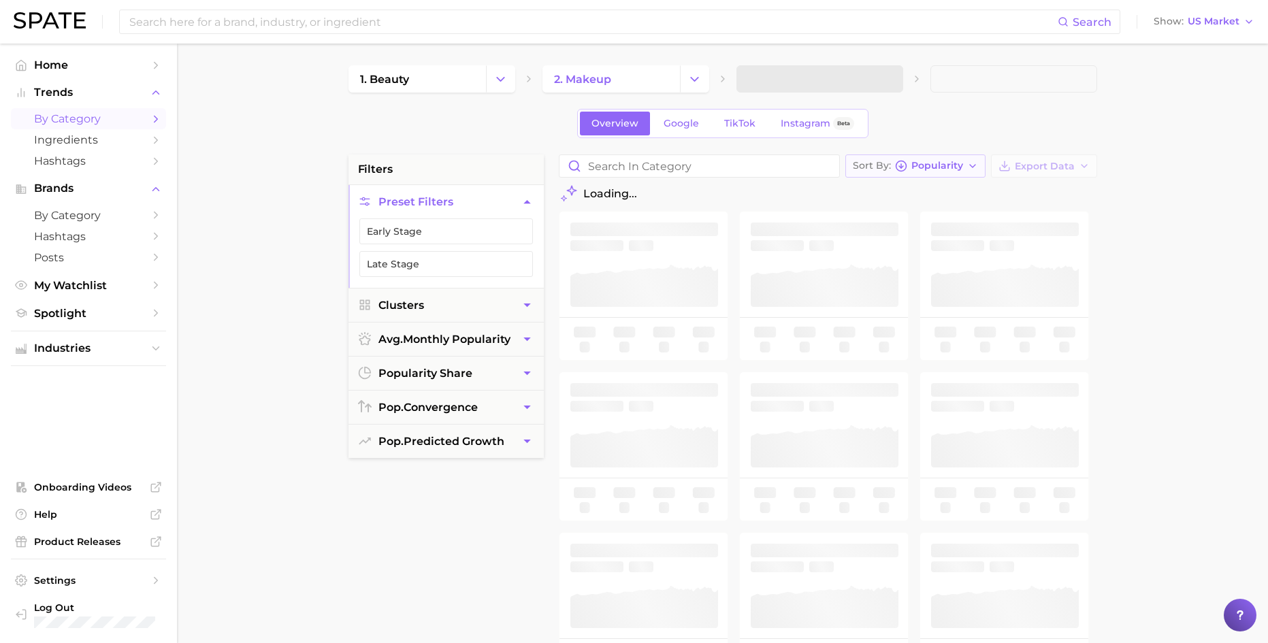
click at [938, 171] on div "Sort By Popularity" at bounding box center [908, 166] width 110 height 12
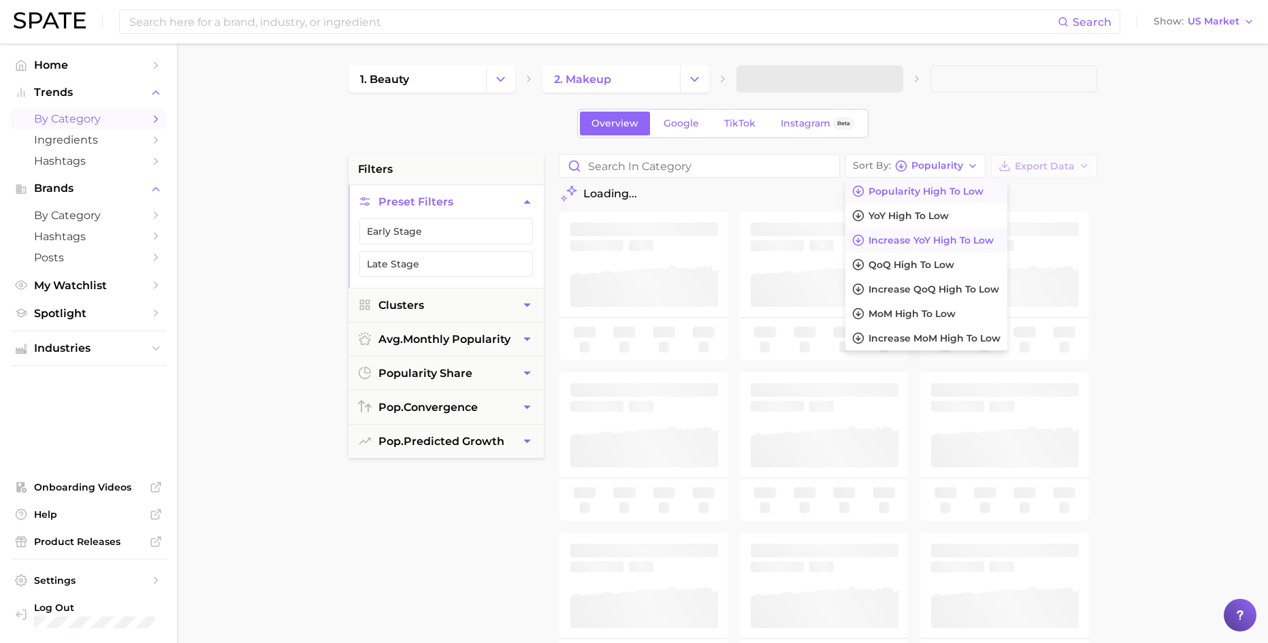
click at [932, 241] on span "Increase YoY high to low" at bounding box center [931, 241] width 125 height 12
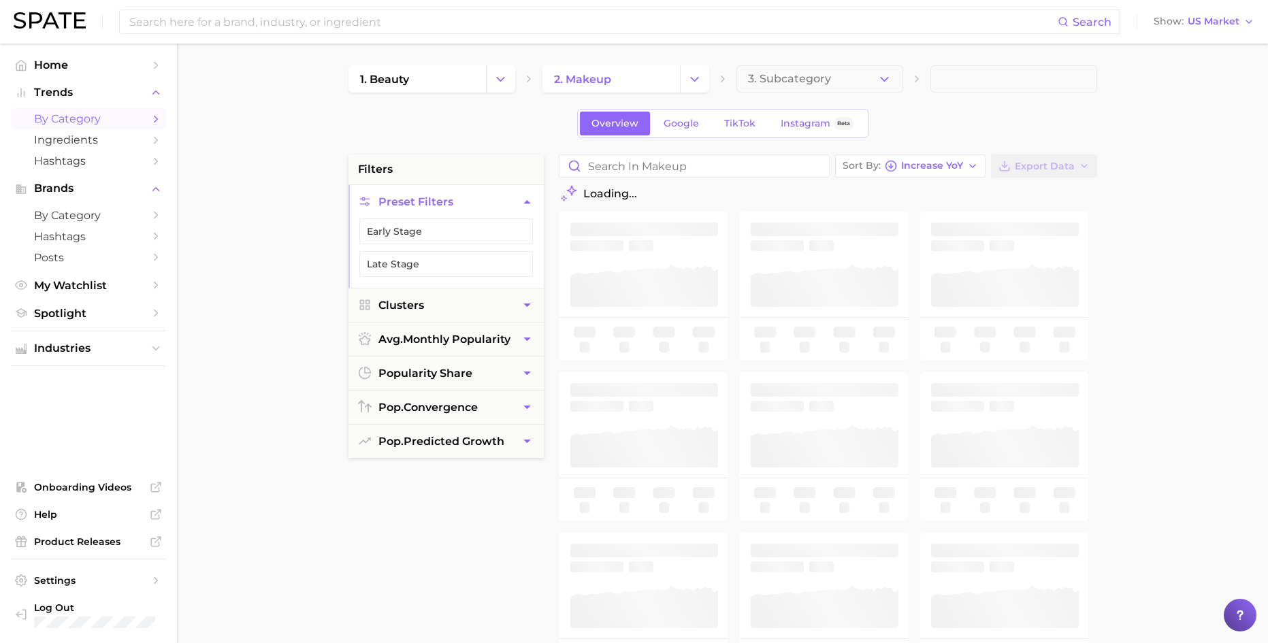
click at [965, 114] on div "Overview Google TikTok Instagram Beta" at bounding box center [723, 123] width 749 height 29
